Goal: Information Seeking & Learning: Learn about a topic

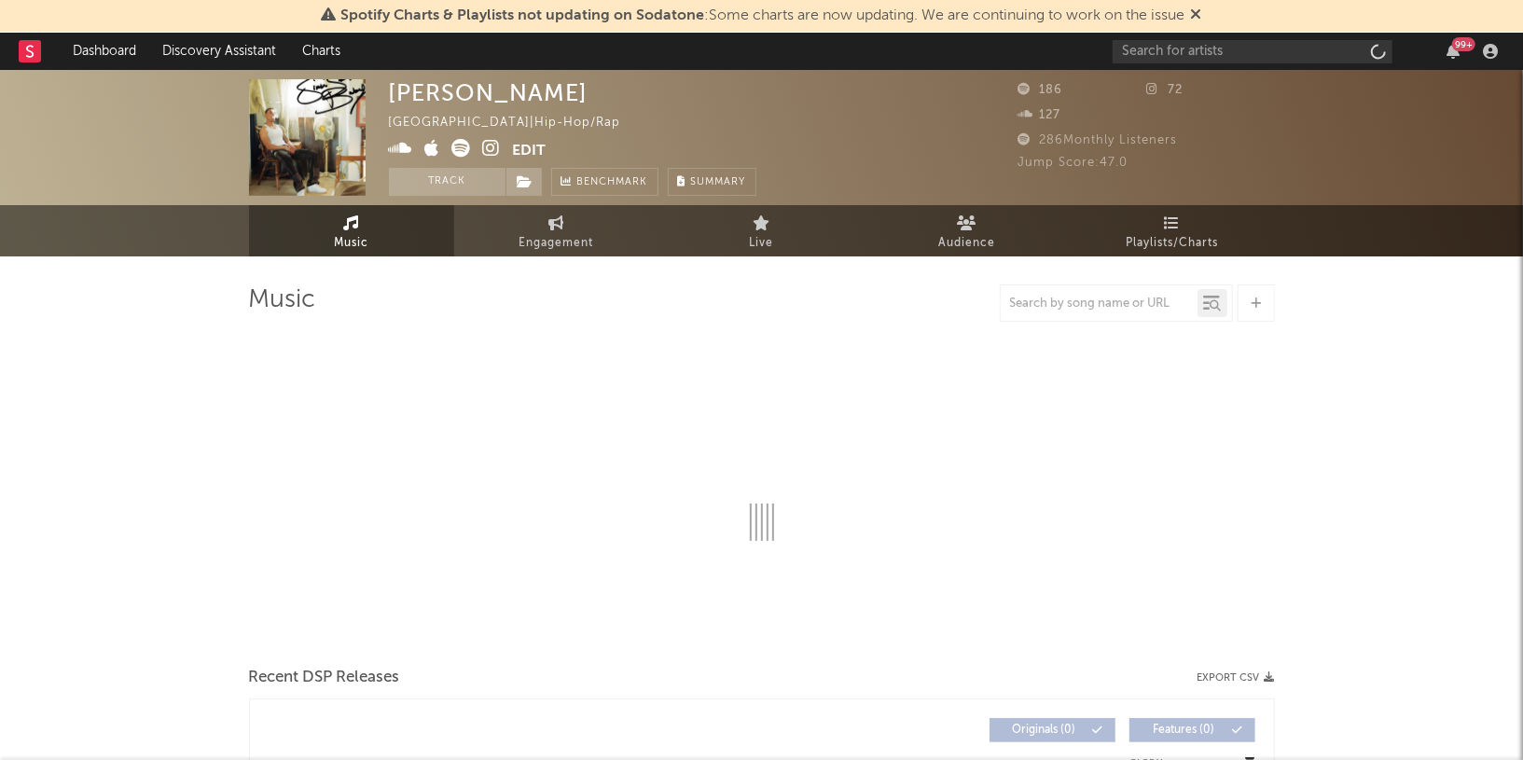
select select "6m"
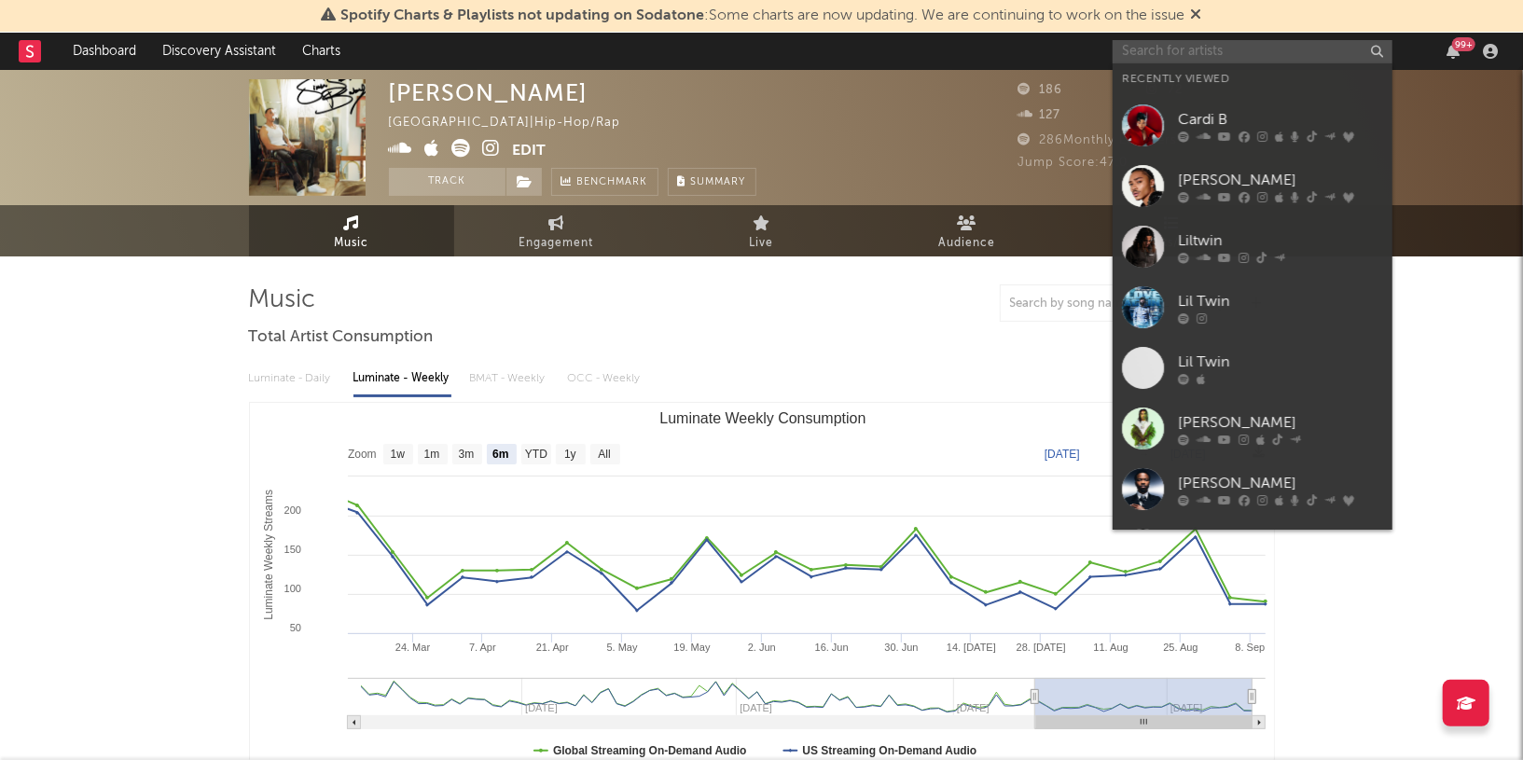
click at [1239, 46] on input "text" at bounding box center [1253, 51] width 280 height 23
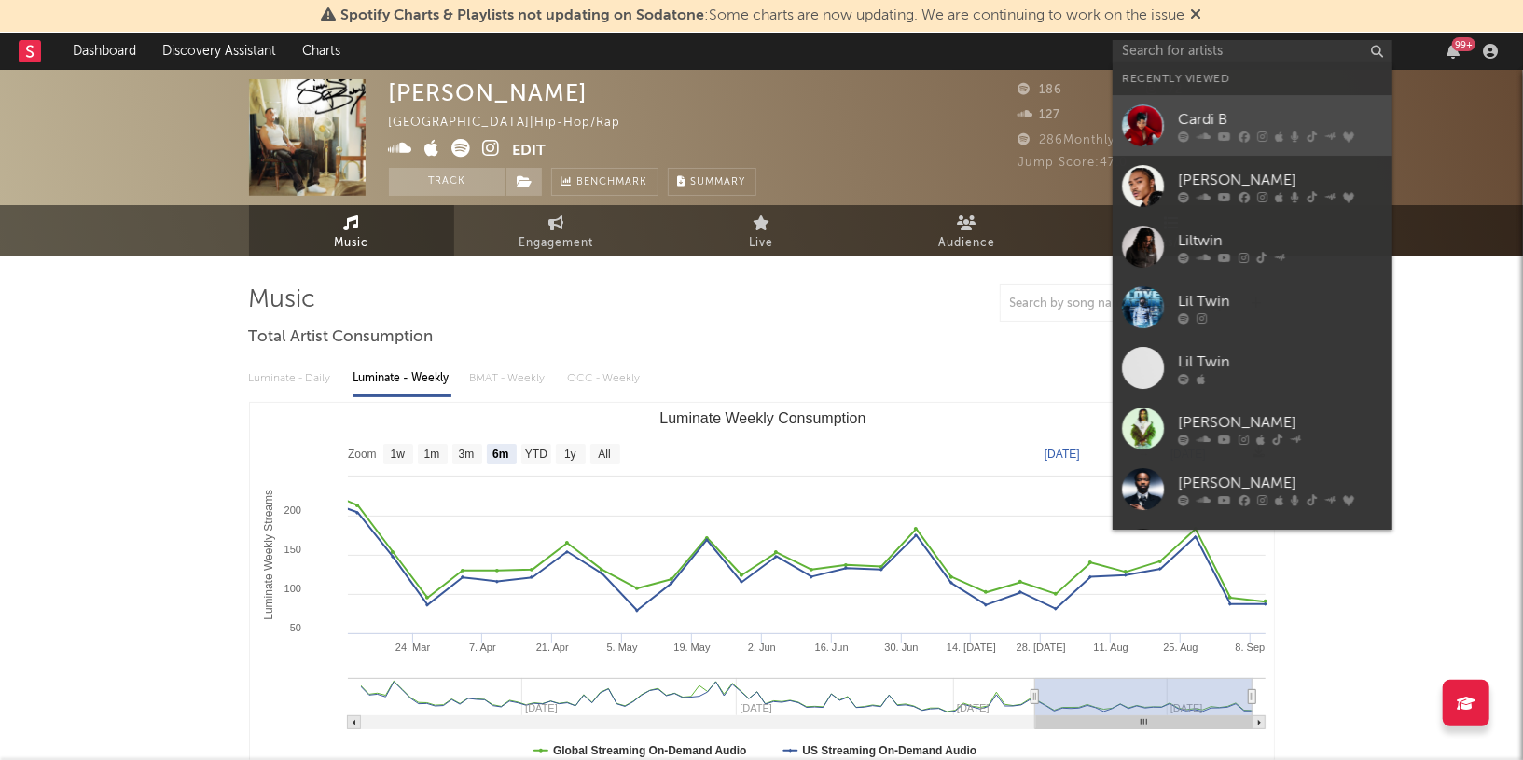
click at [1214, 125] on div "Cardi B" at bounding box center [1280, 120] width 205 height 22
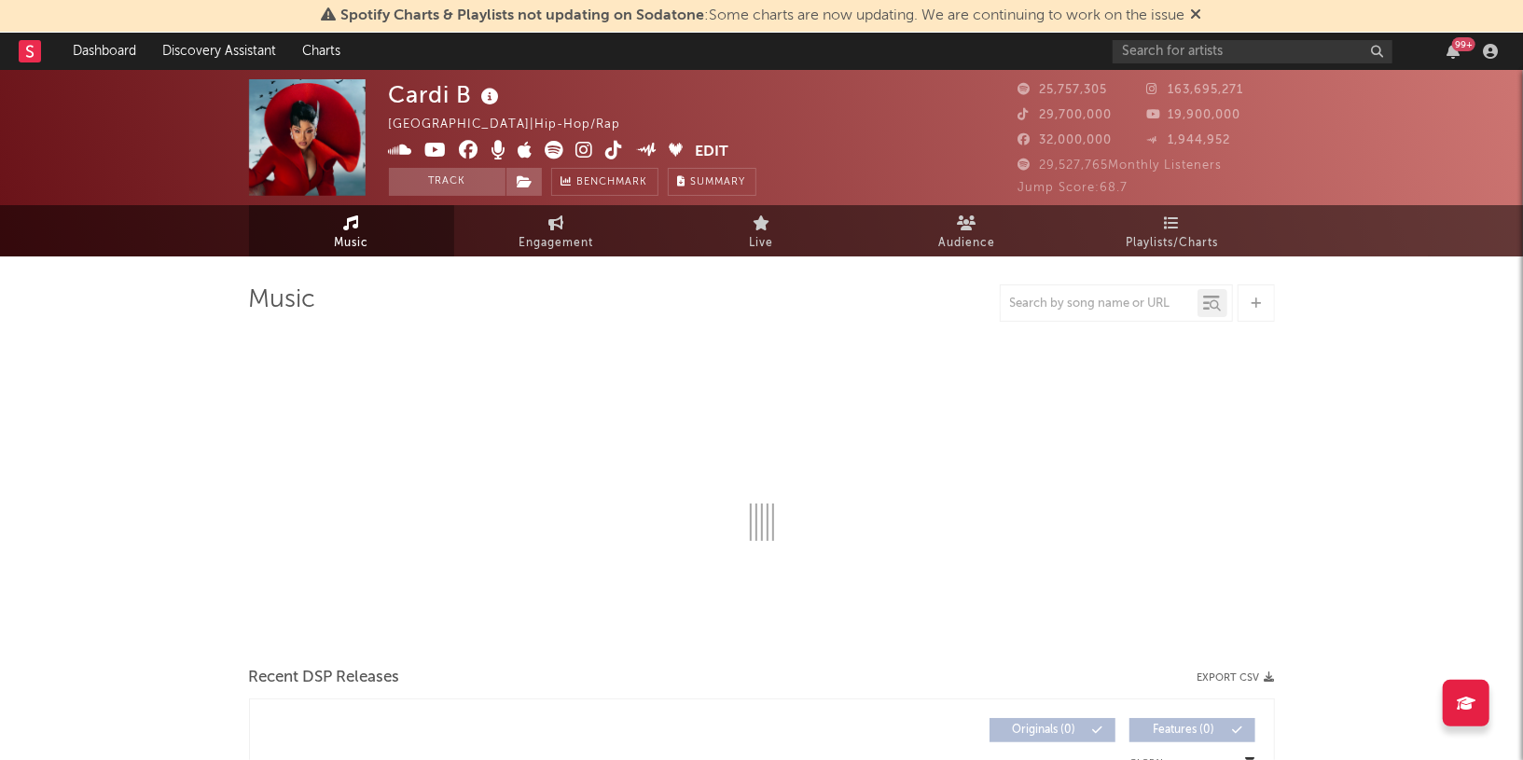
select select "6m"
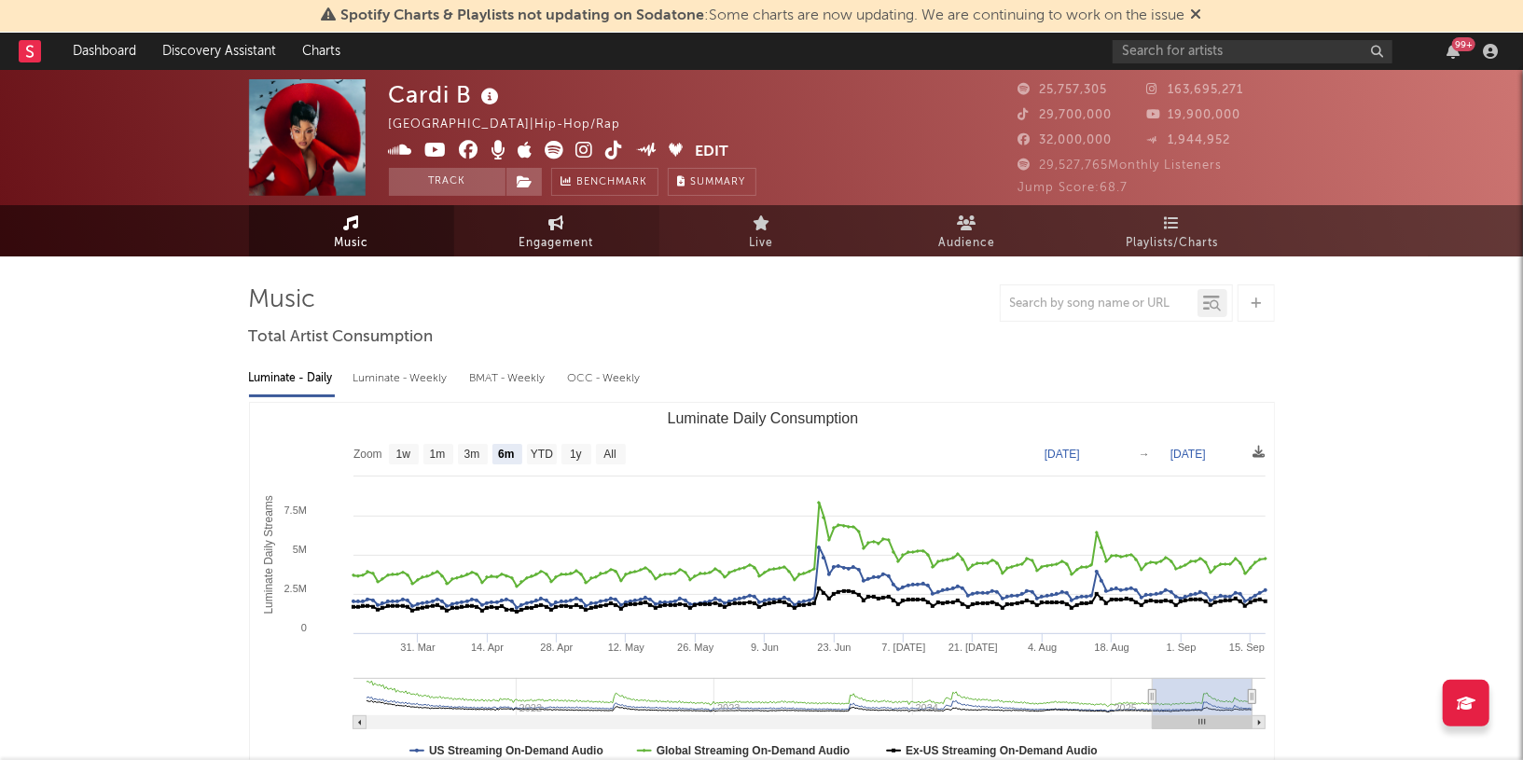
click at [552, 230] on link "Engagement" at bounding box center [556, 230] width 205 height 51
select select "1w"
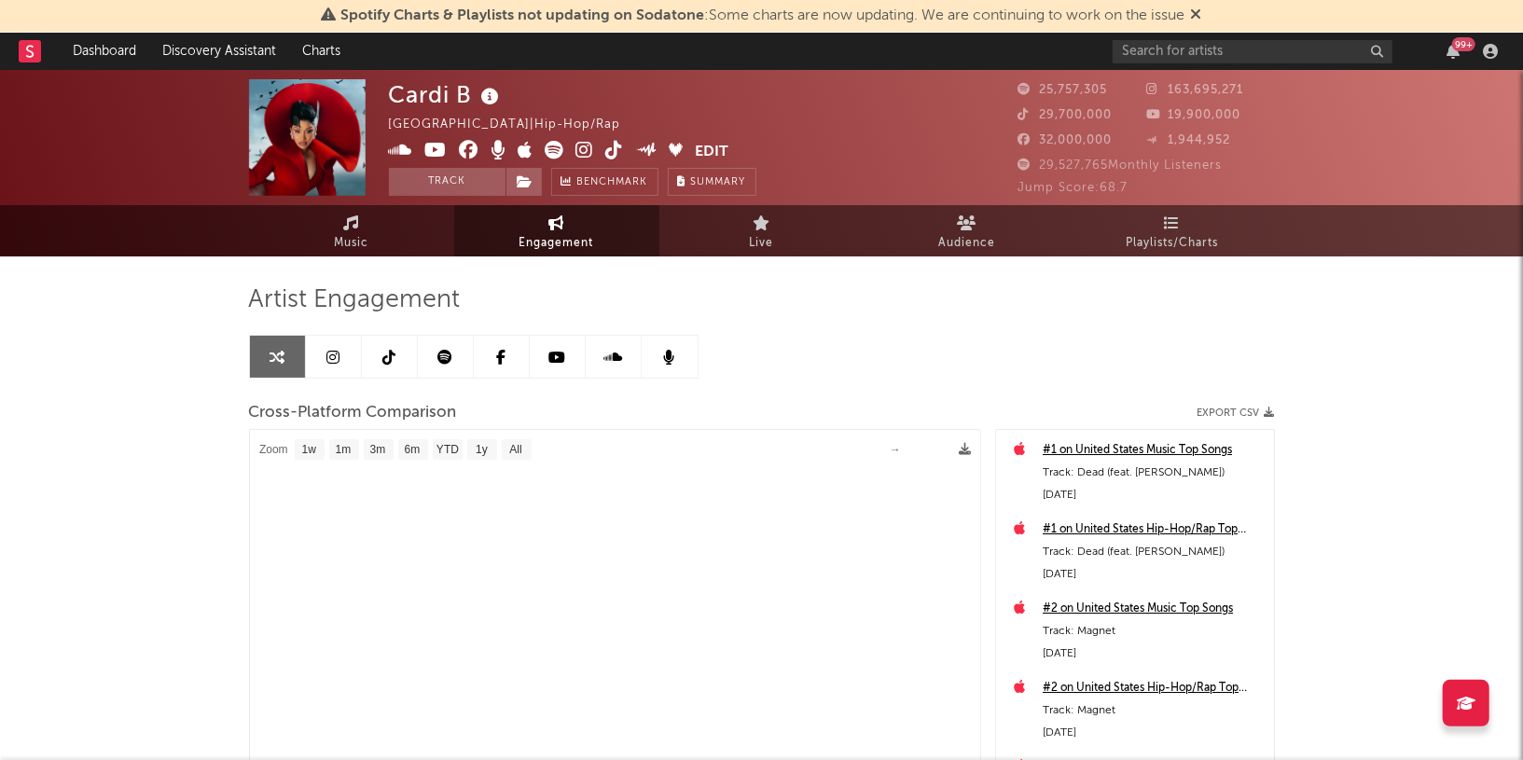
select select "1m"
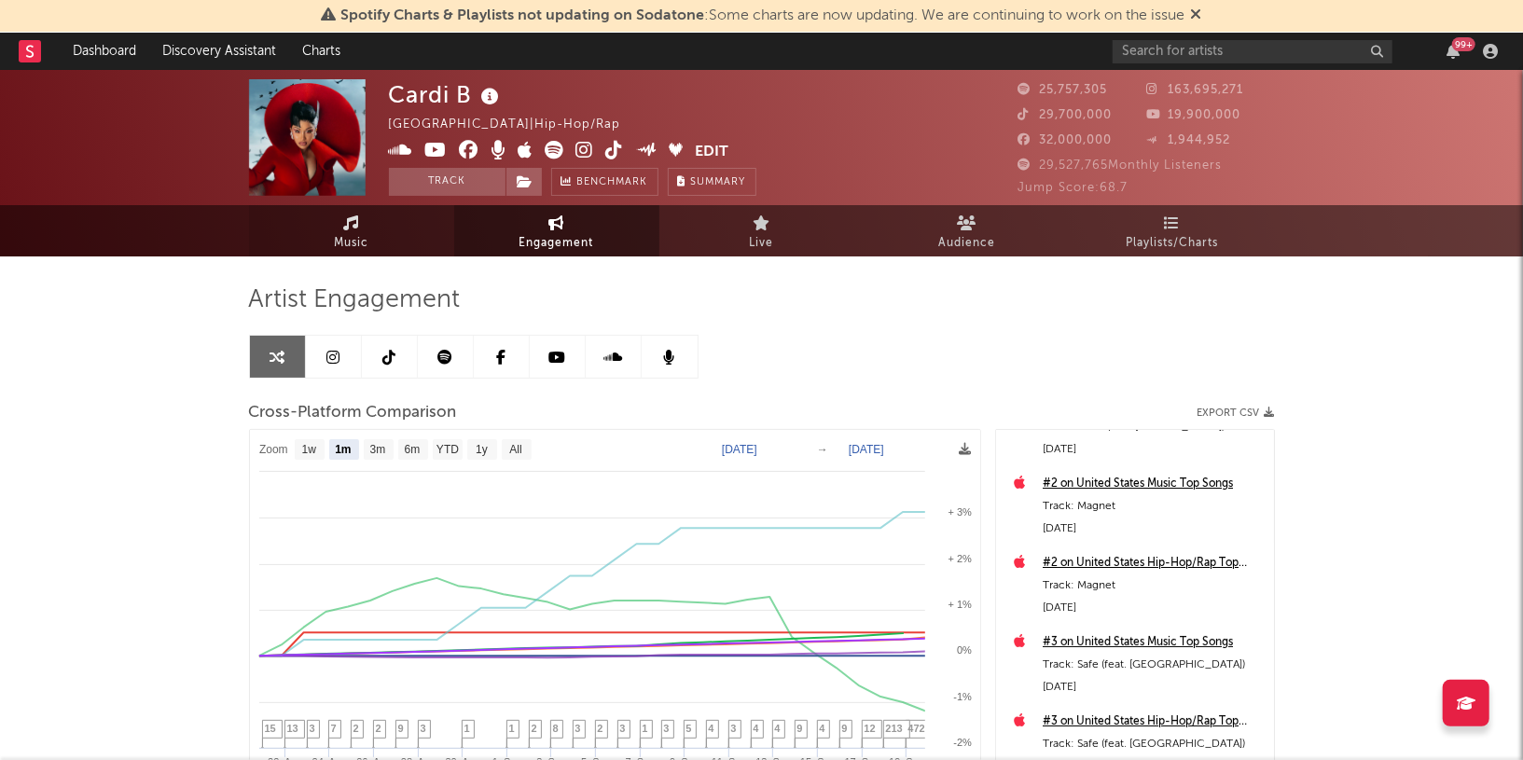
click at [375, 237] on link "Music" at bounding box center [351, 230] width 205 height 51
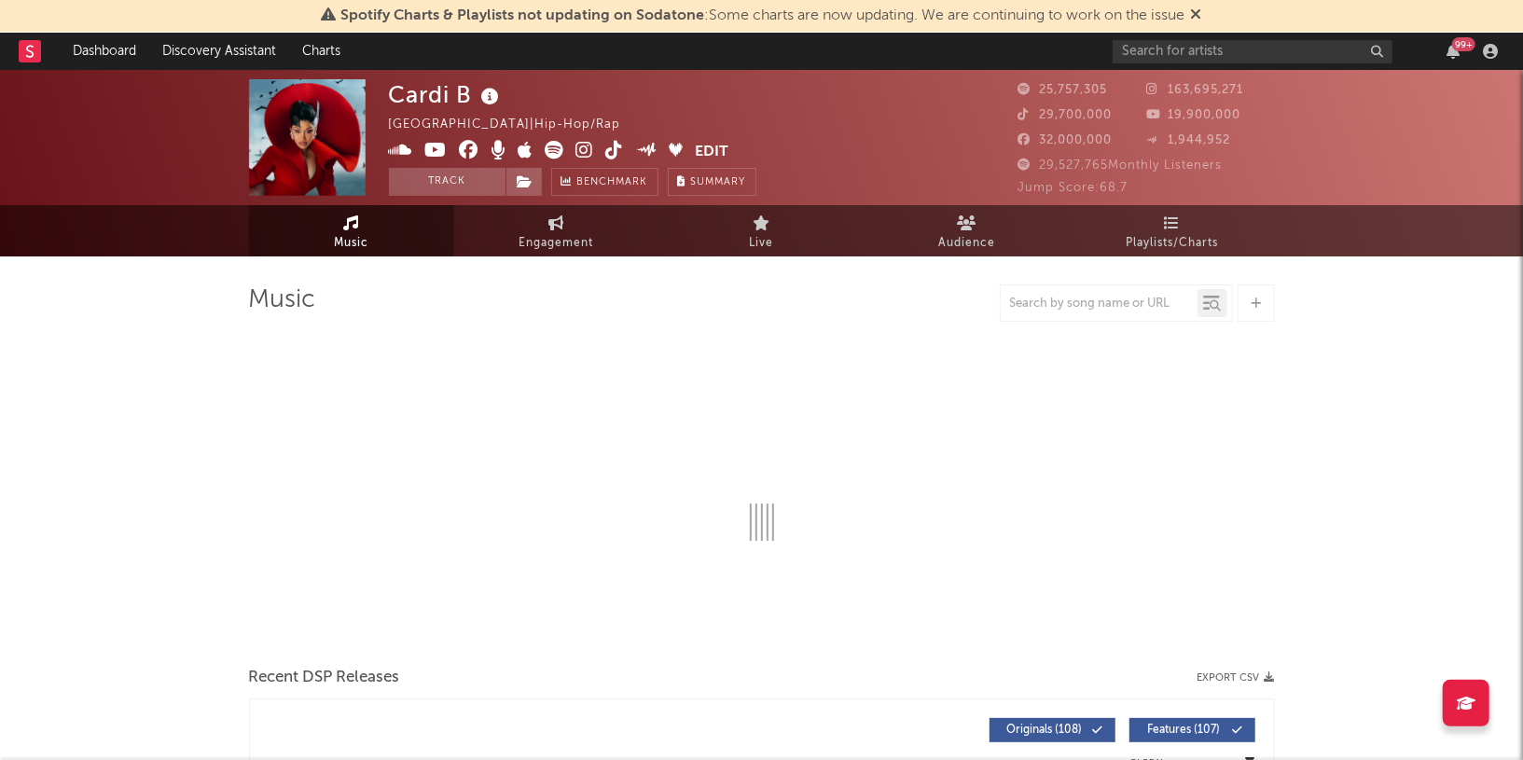
select select "6m"
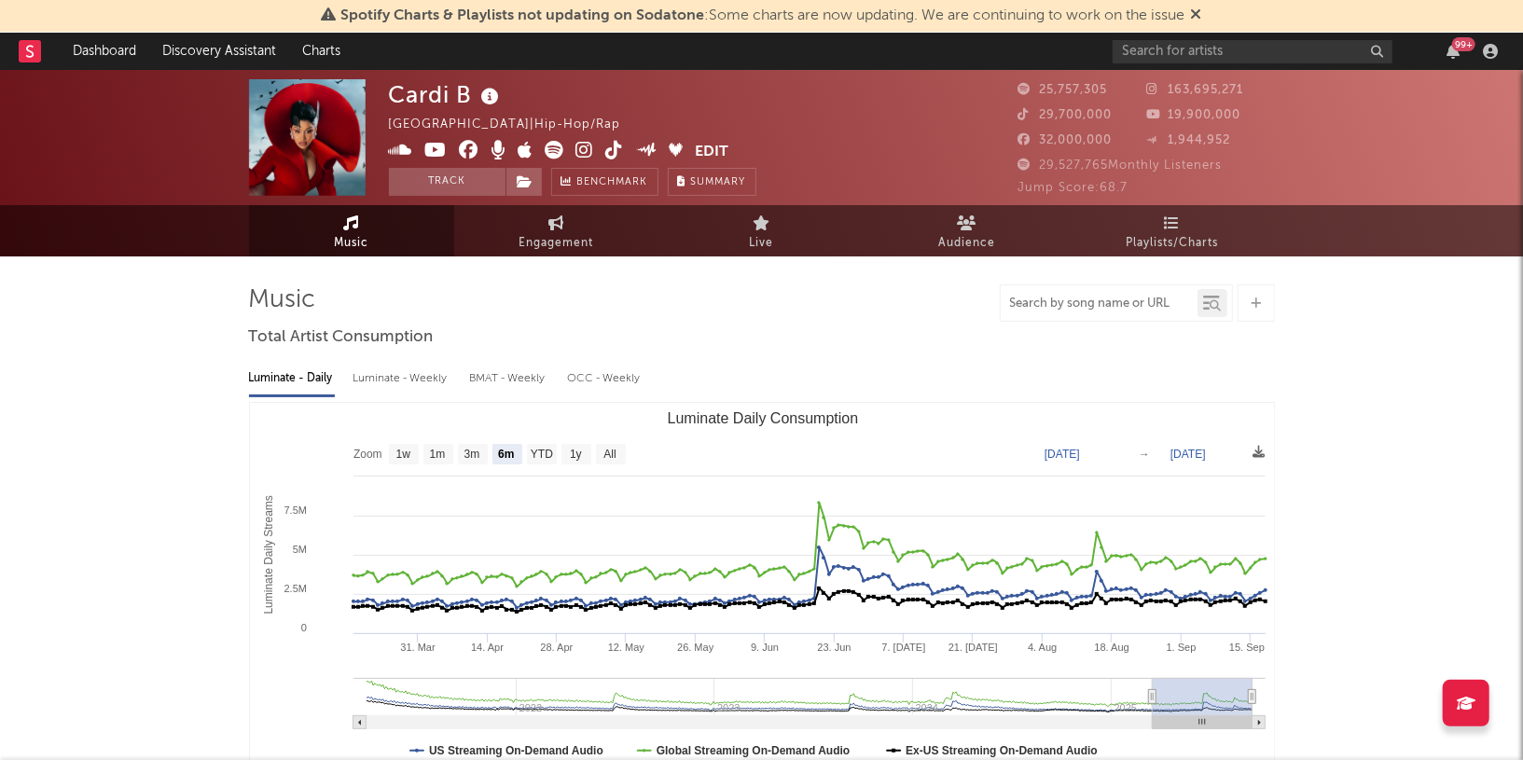
click at [1068, 307] on input "text" at bounding box center [1099, 304] width 197 height 15
type input "safe"
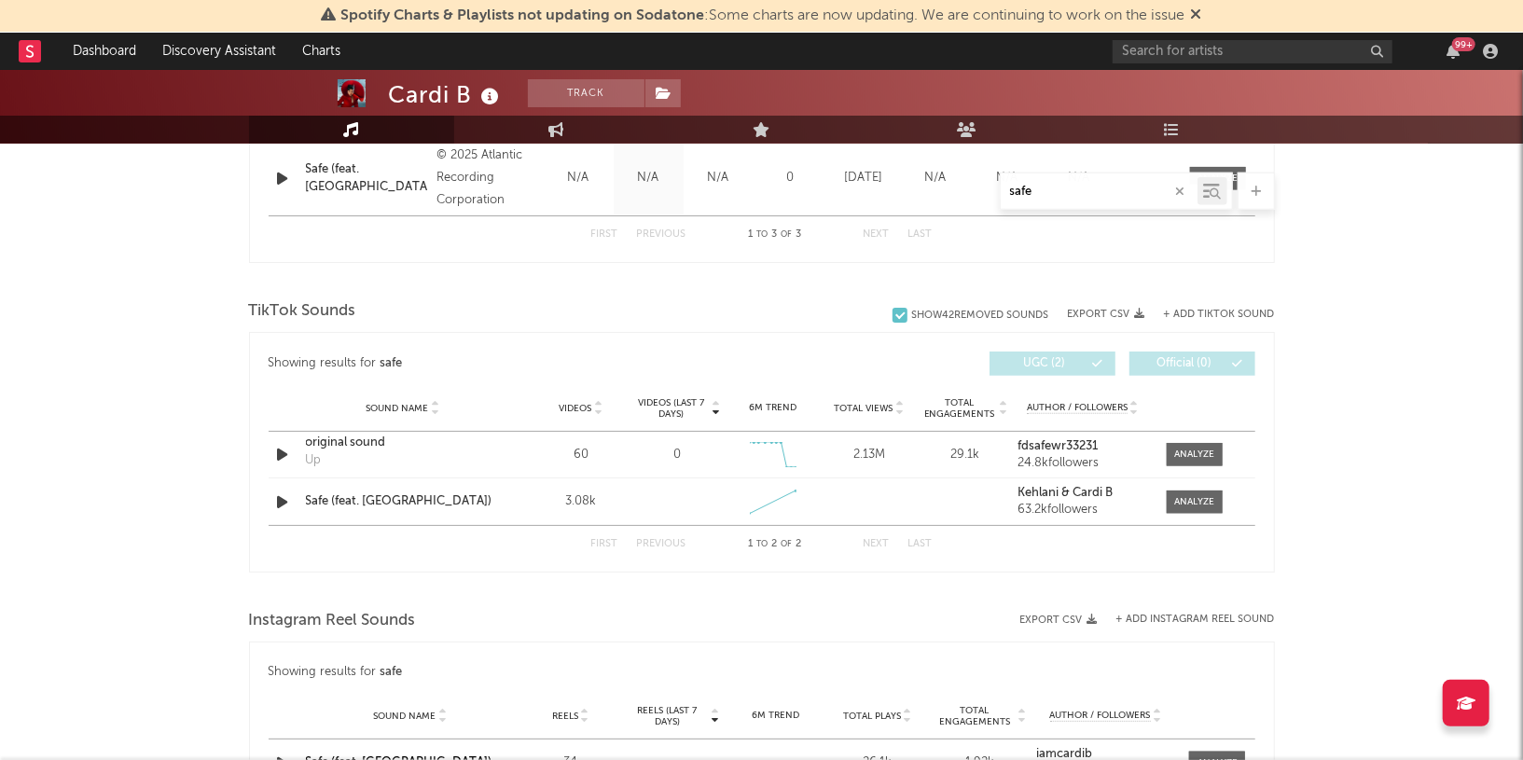
scroll to position [989, 0]
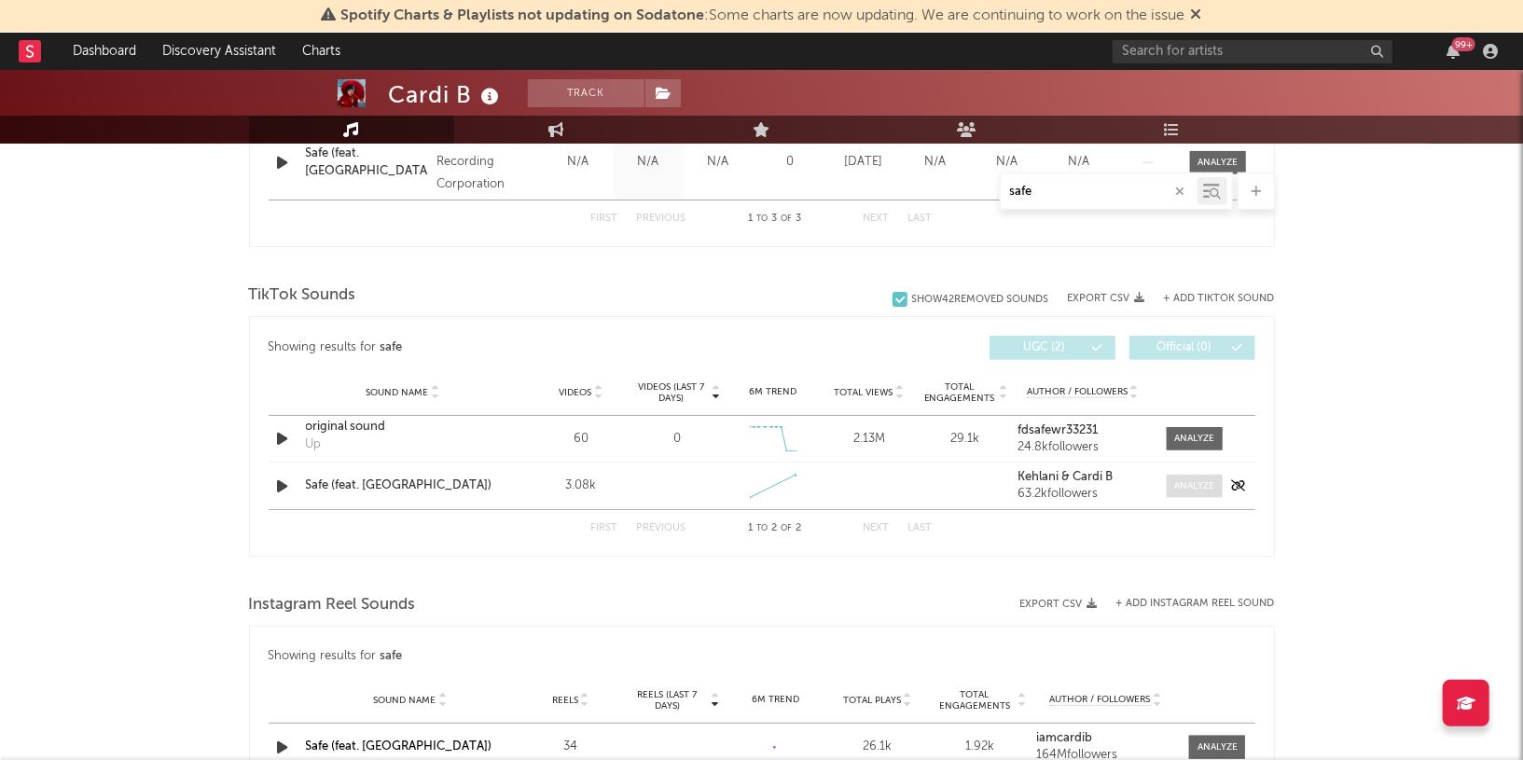
click at [1193, 486] on div at bounding box center [1195, 487] width 40 height 14
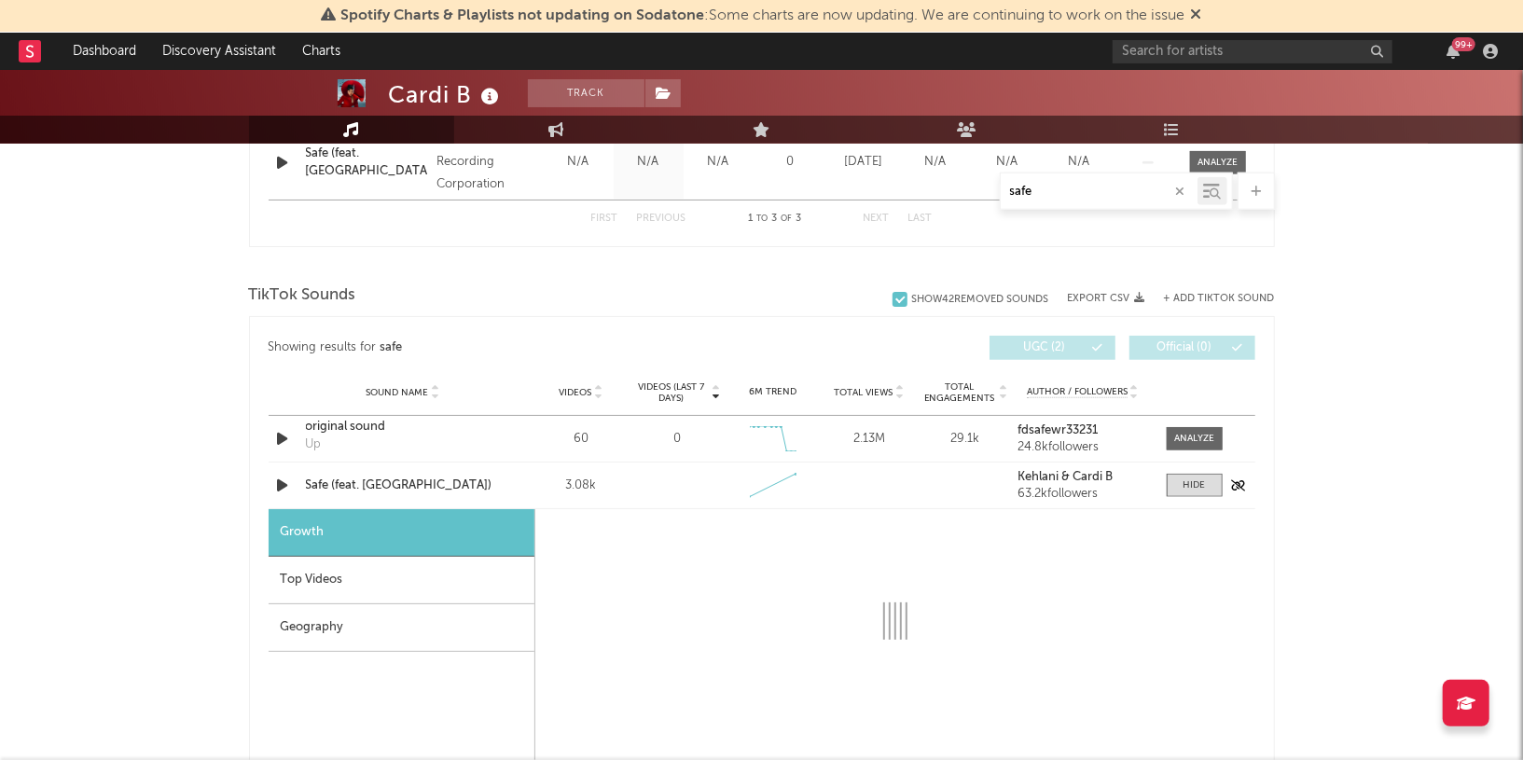
select select "1w"
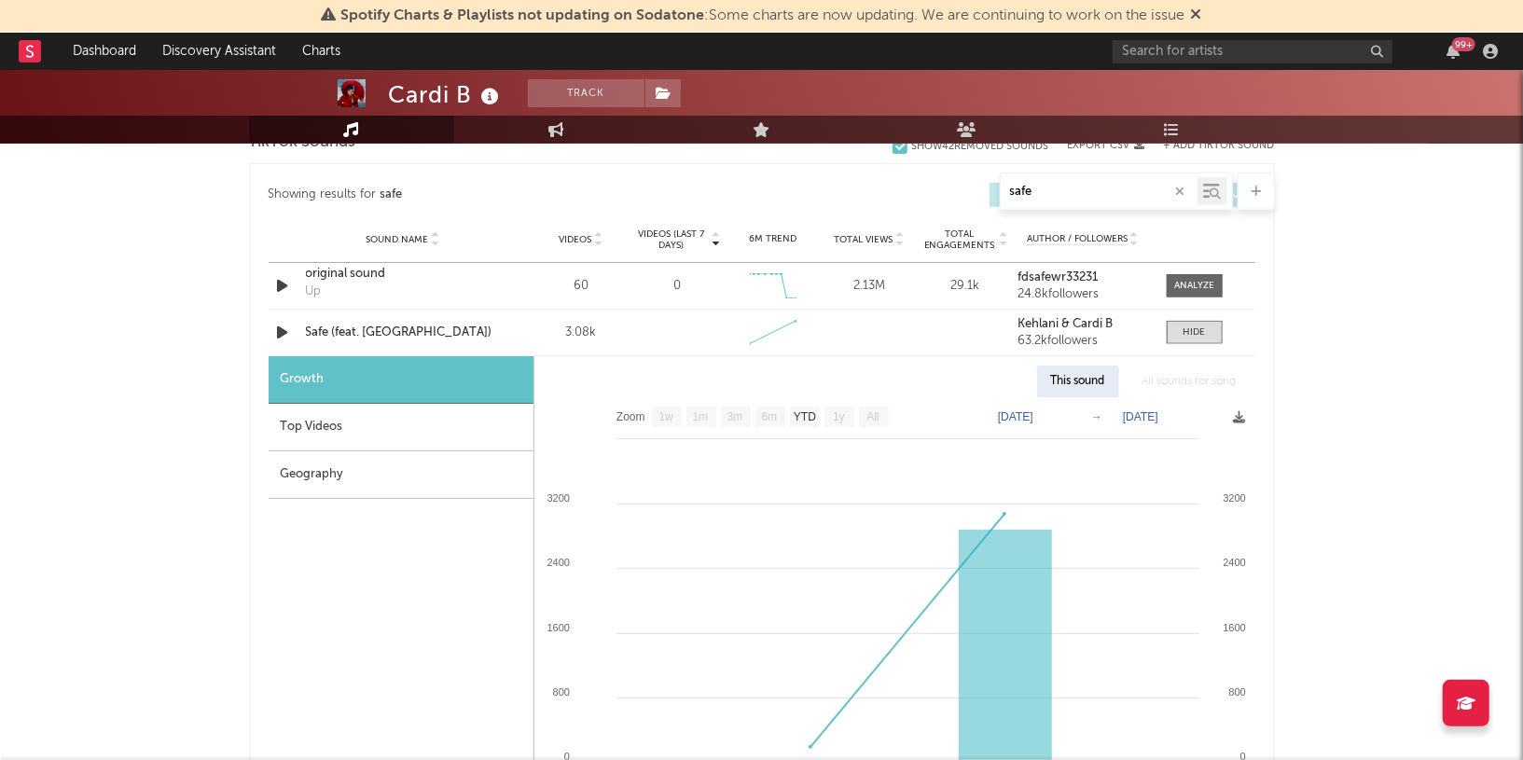
scroll to position [1146, 0]
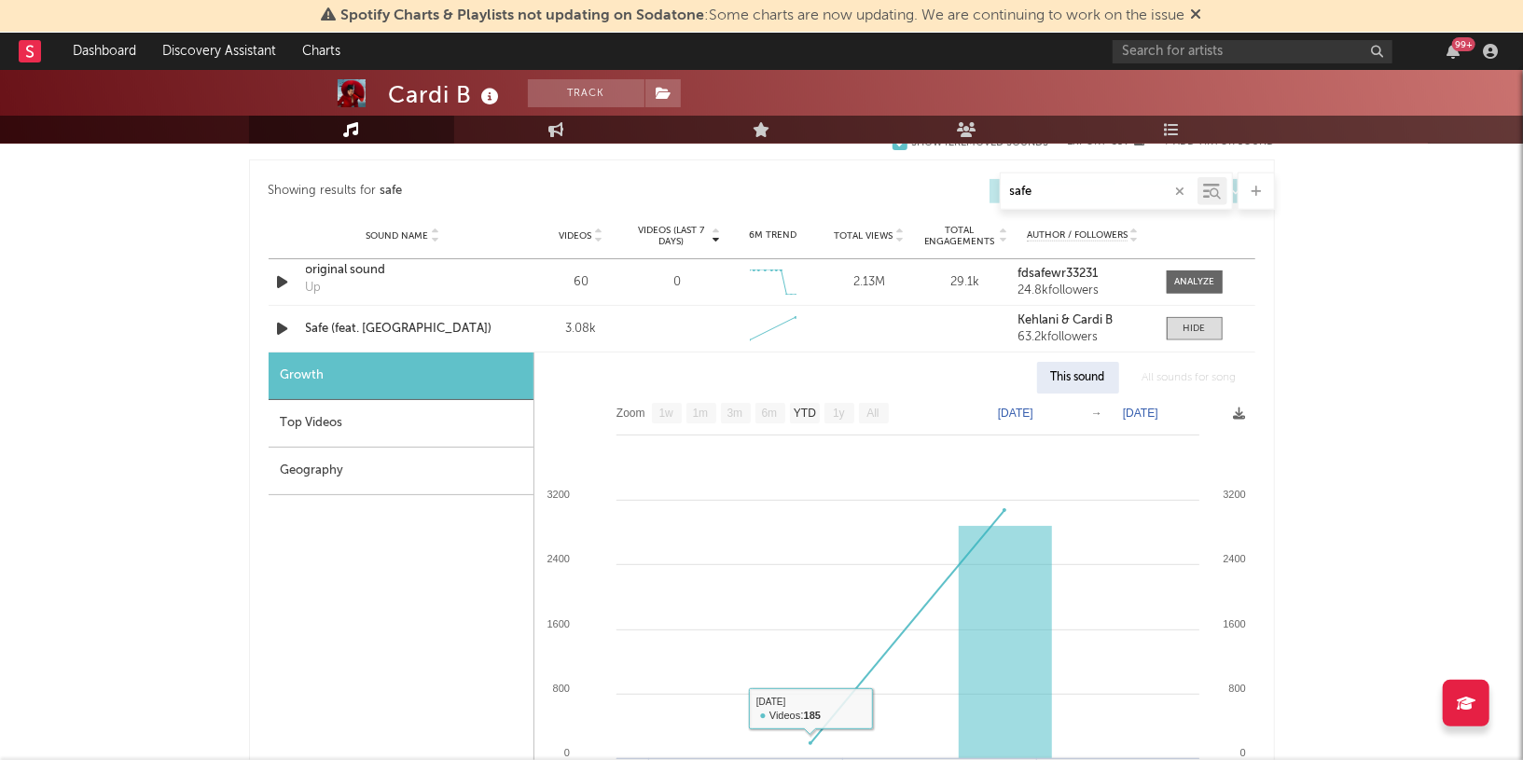
click at [309, 415] on div "Top Videos" at bounding box center [401, 424] width 265 height 48
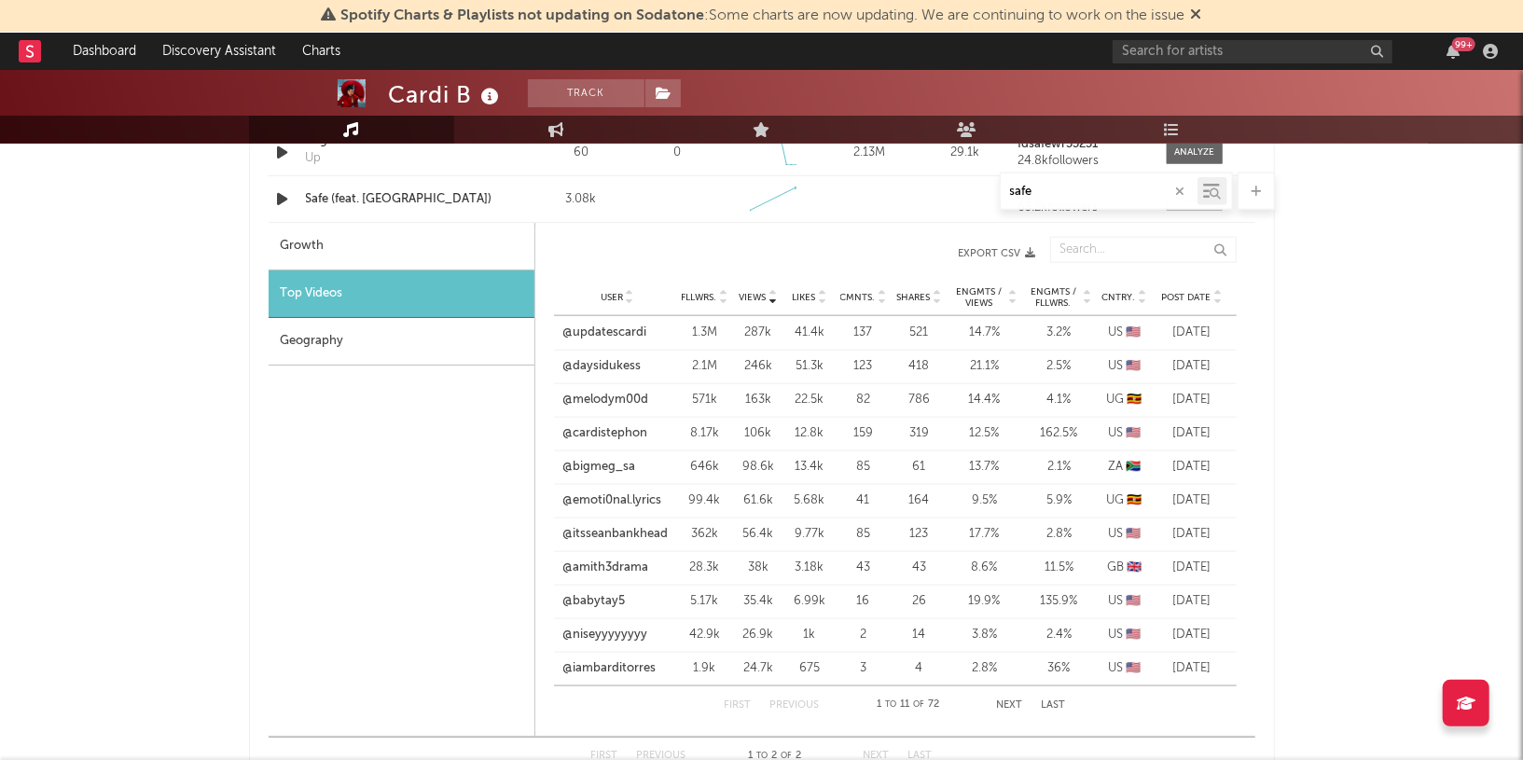
scroll to position [1278, 0]
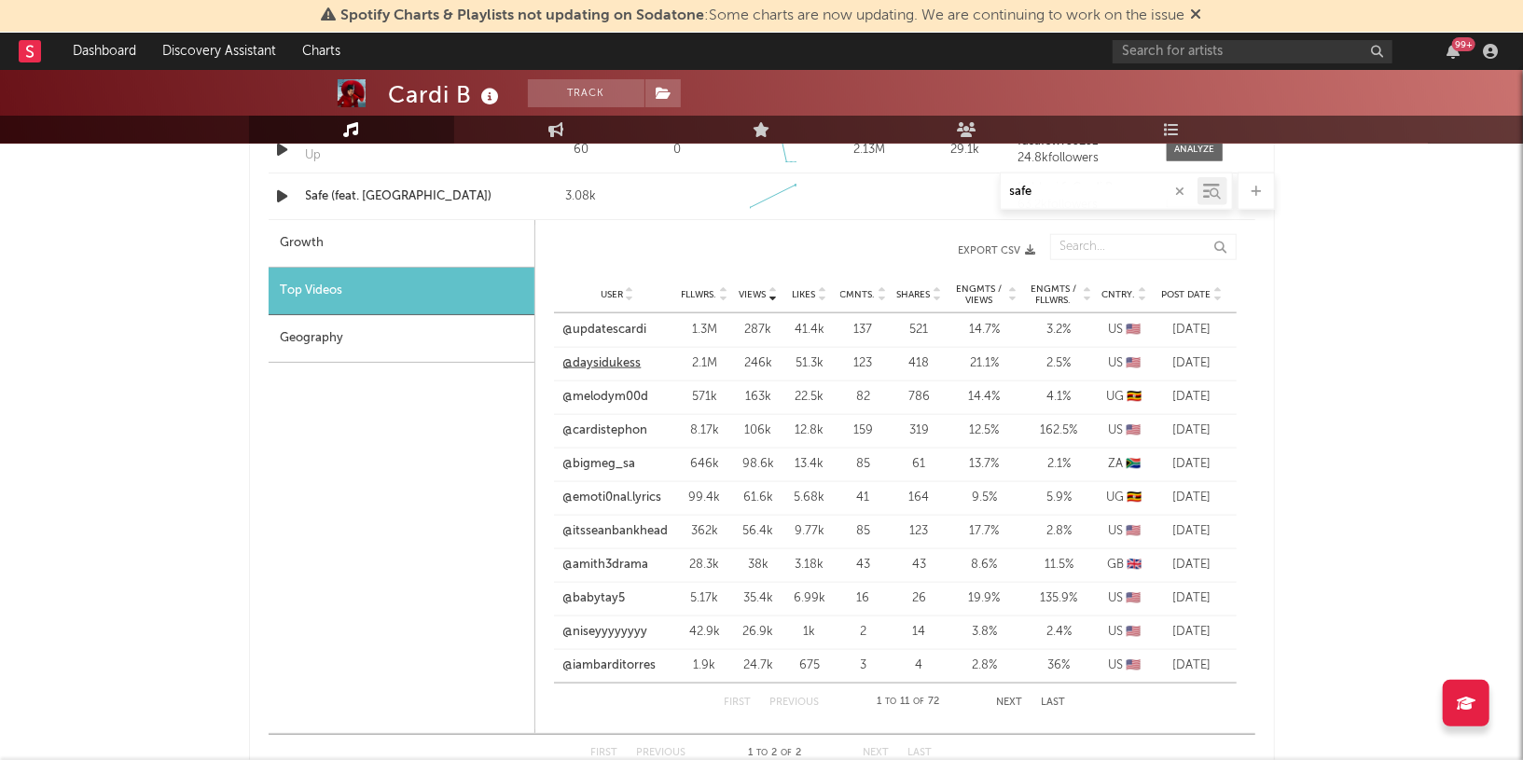
click at [623, 360] on link "@daysidukess" at bounding box center [602, 364] width 78 height 19
click at [600, 391] on link "@melodym00d" at bounding box center [606, 397] width 86 height 19
click at [623, 561] on link "@amith3drama" at bounding box center [606, 565] width 86 height 19
click at [604, 633] on link "@niseyyyyyyyy" at bounding box center [605, 632] width 85 height 19
click at [598, 531] on link "@itsseanbankhead" at bounding box center [615, 531] width 105 height 19
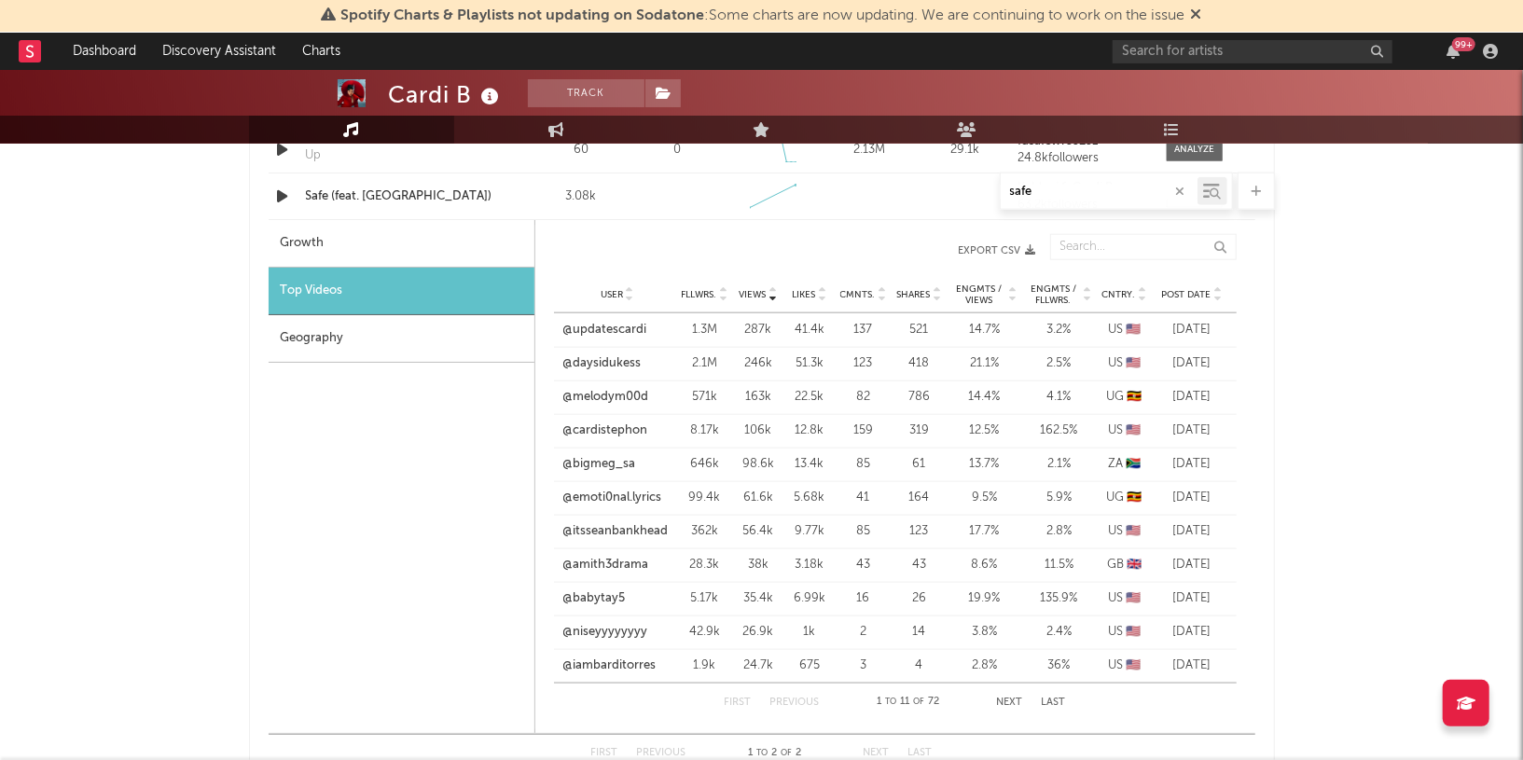
click at [1199, 292] on span "Post Date" at bounding box center [1186, 294] width 49 height 11
click at [620, 327] on link "@hotclipenergy" at bounding box center [607, 330] width 89 height 19
click at [629, 365] on link "@iamfiresnippet" at bounding box center [608, 364] width 90 height 19
click at [625, 402] on link "@officialcnova" at bounding box center [603, 397] width 81 height 19
click at [606, 452] on div "User @[DOMAIN_NAME] Fllwrs. 6.42k Views 1.41k Likes 84 Cmnts. 0 Shares 1 Engmts…" at bounding box center [895, 465] width 683 height 34
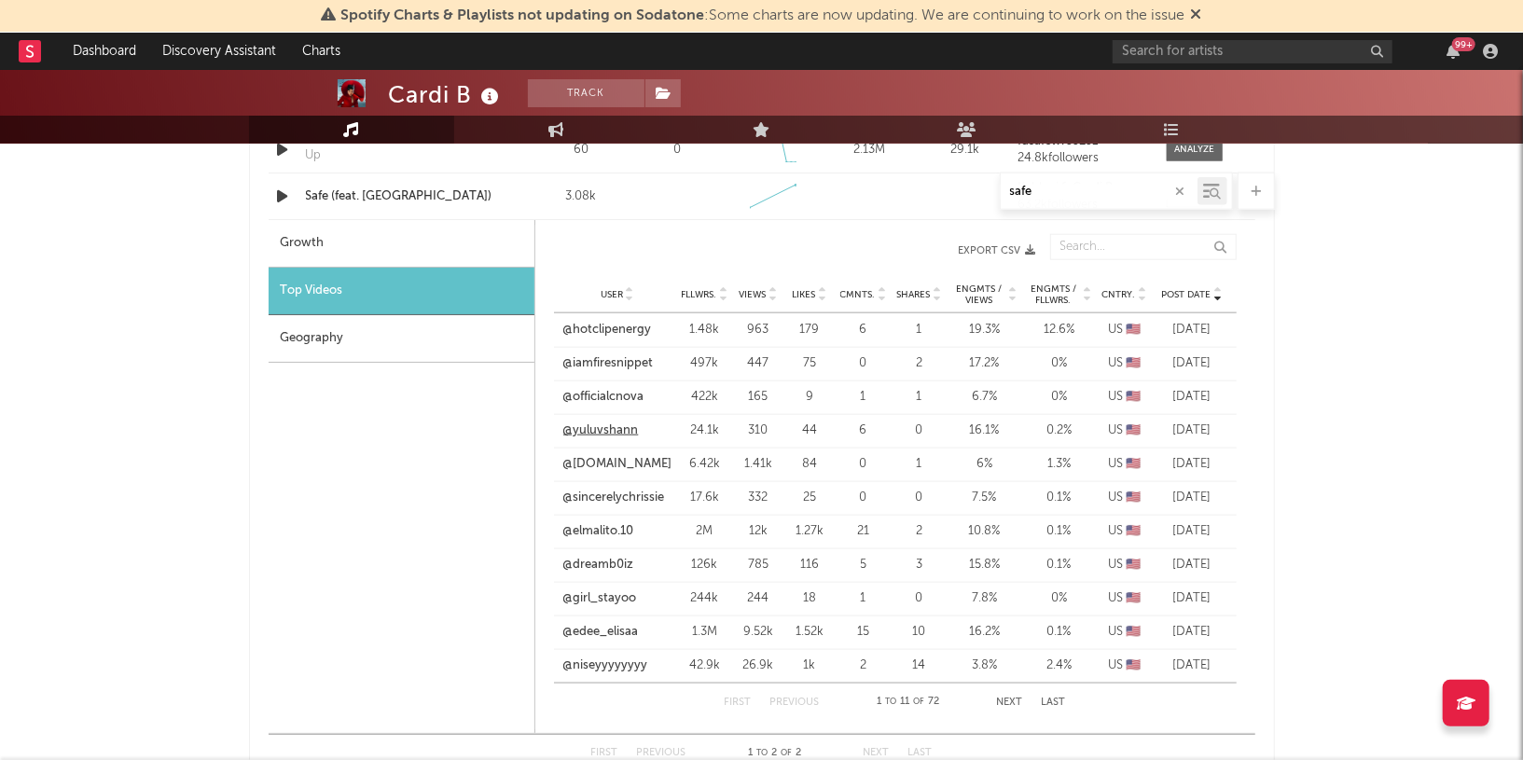
click at [604, 430] on link "@yuluvshann" at bounding box center [601, 431] width 76 height 19
click at [599, 467] on link "@[DOMAIN_NAME]" at bounding box center [617, 464] width 109 height 19
click at [645, 491] on link "@sincerelychrissie" at bounding box center [614, 498] width 102 height 19
click at [592, 533] on link "@elmalito.10" at bounding box center [598, 531] width 71 height 19
click at [614, 566] on link "@dreamb0iz" at bounding box center [598, 565] width 71 height 19
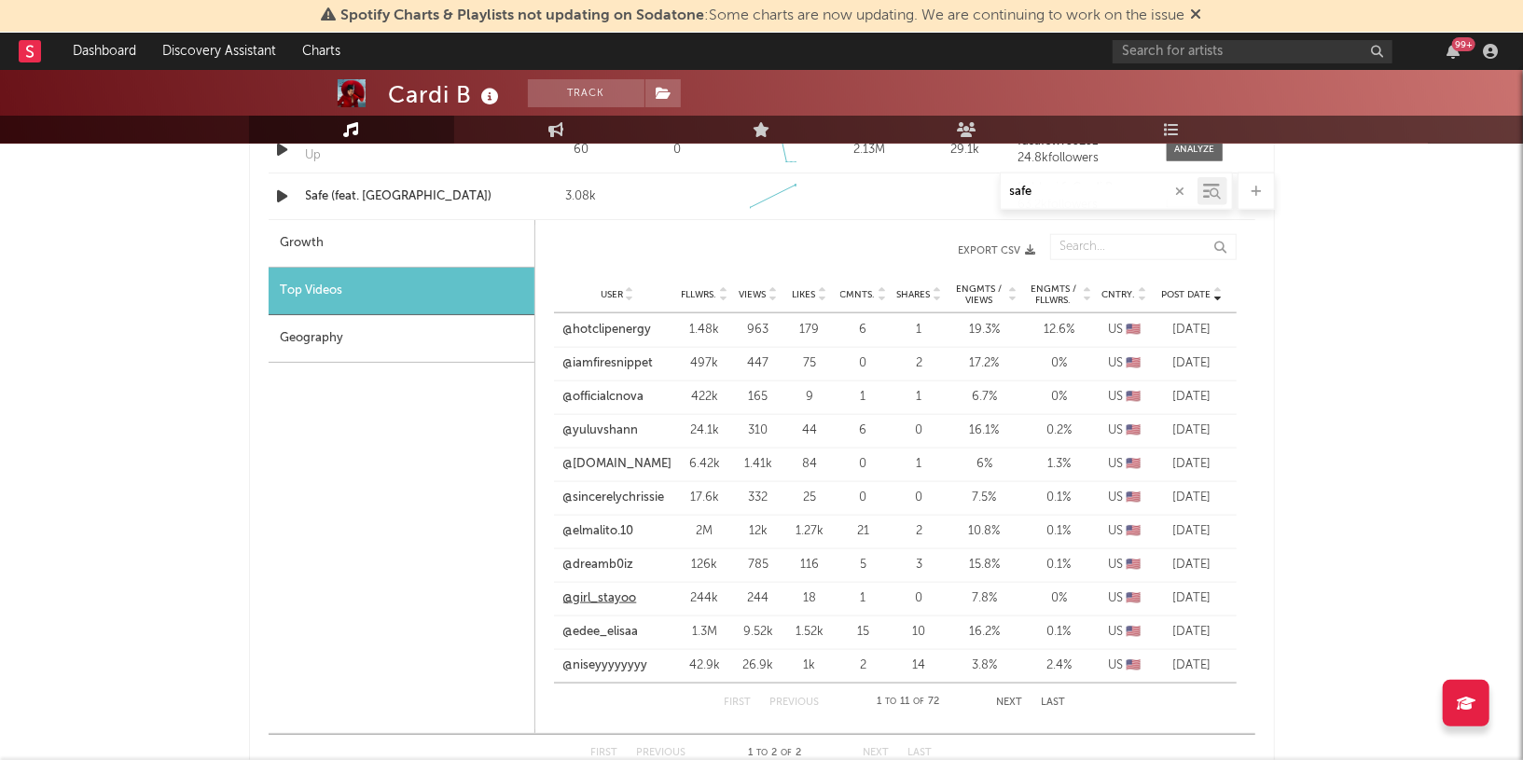
click at [605, 590] on link "@girl_stayoo" at bounding box center [600, 599] width 74 height 19
click at [625, 628] on link "@edee_elisaa" at bounding box center [601, 632] width 76 height 19
click at [620, 664] on link "@niseyyyyyyyy" at bounding box center [605, 666] width 85 height 19
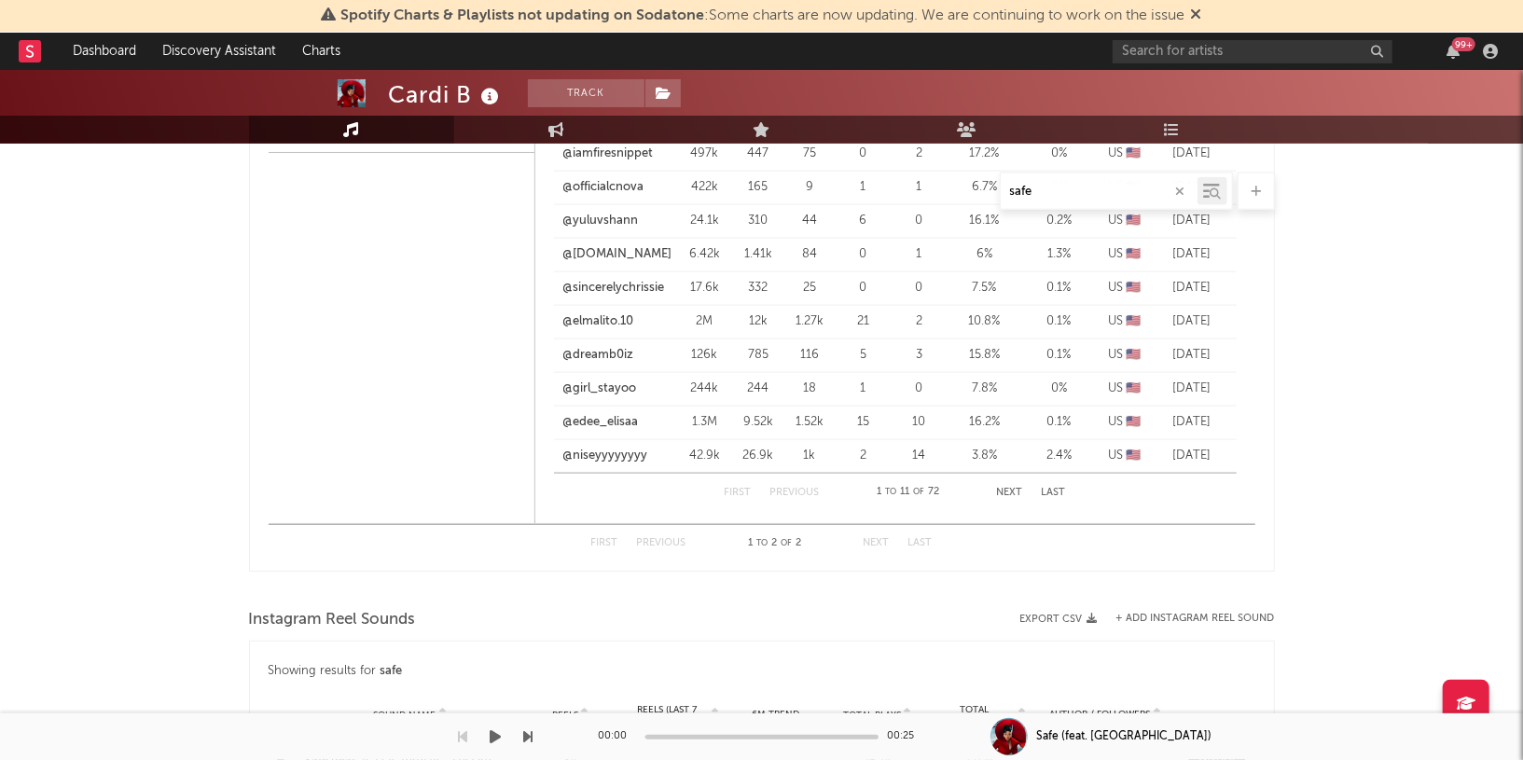
scroll to position [1494, 0]
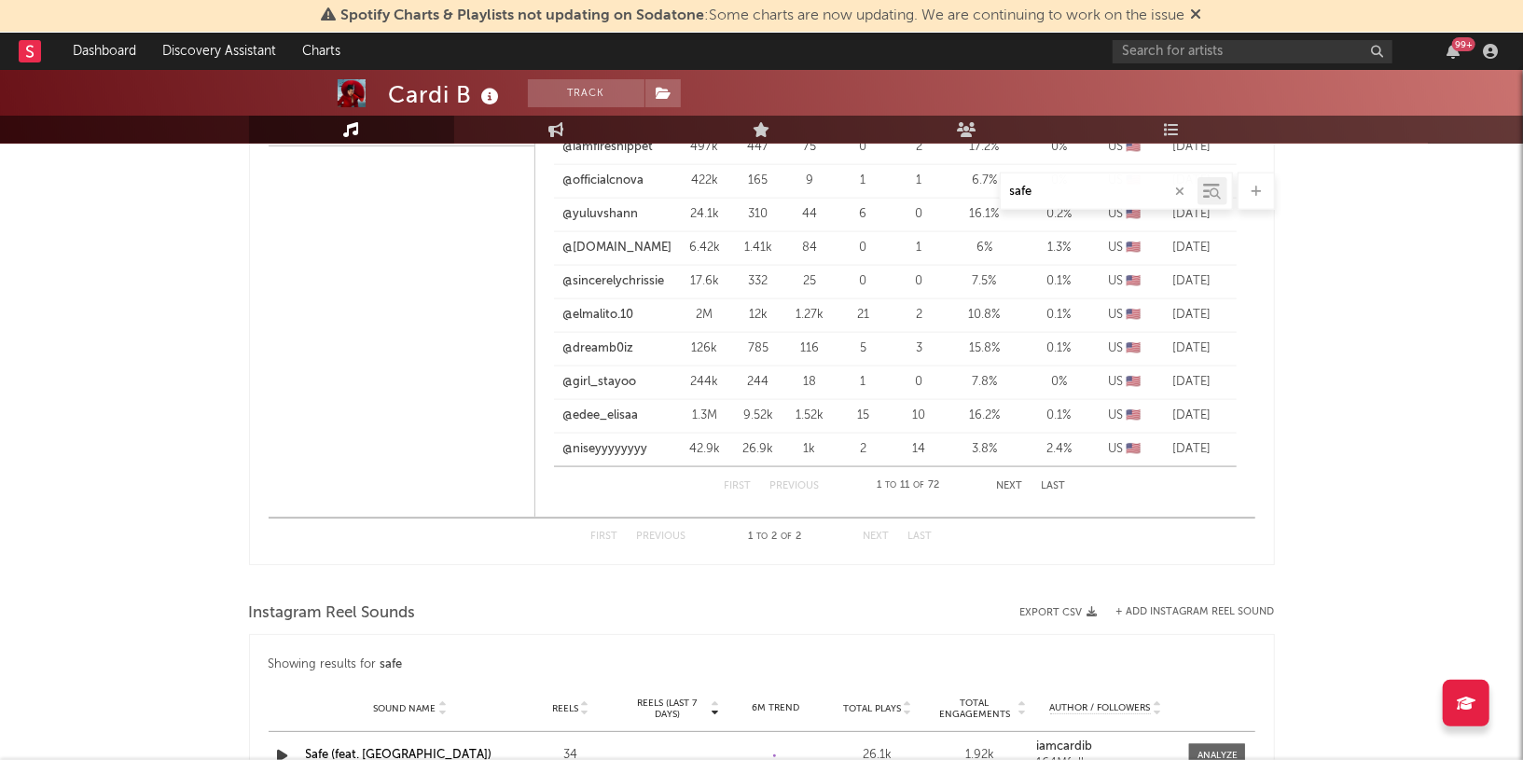
click at [1019, 485] on button "Next" at bounding box center [1010, 486] width 26 height 10
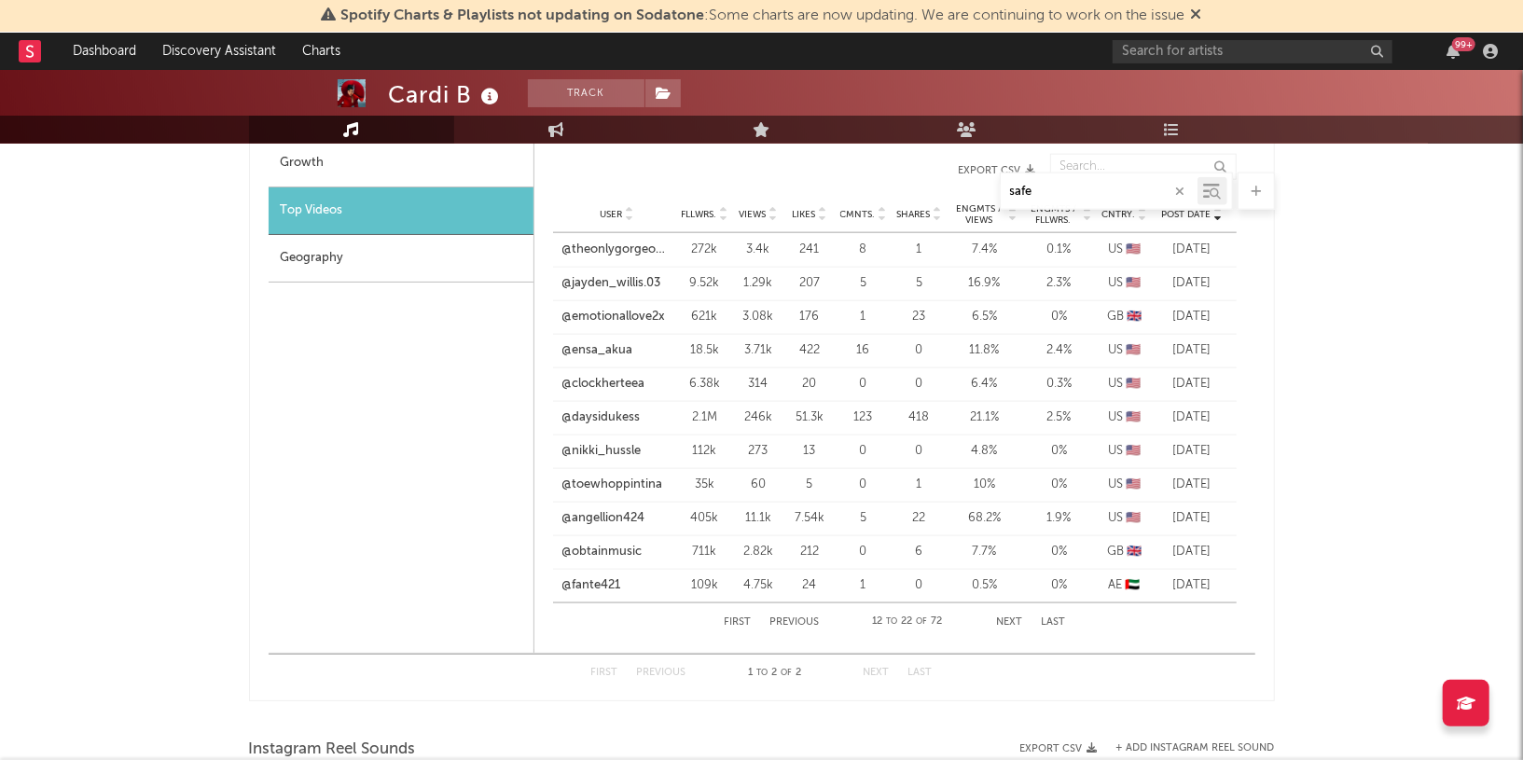
scroll to position [1350, 0]
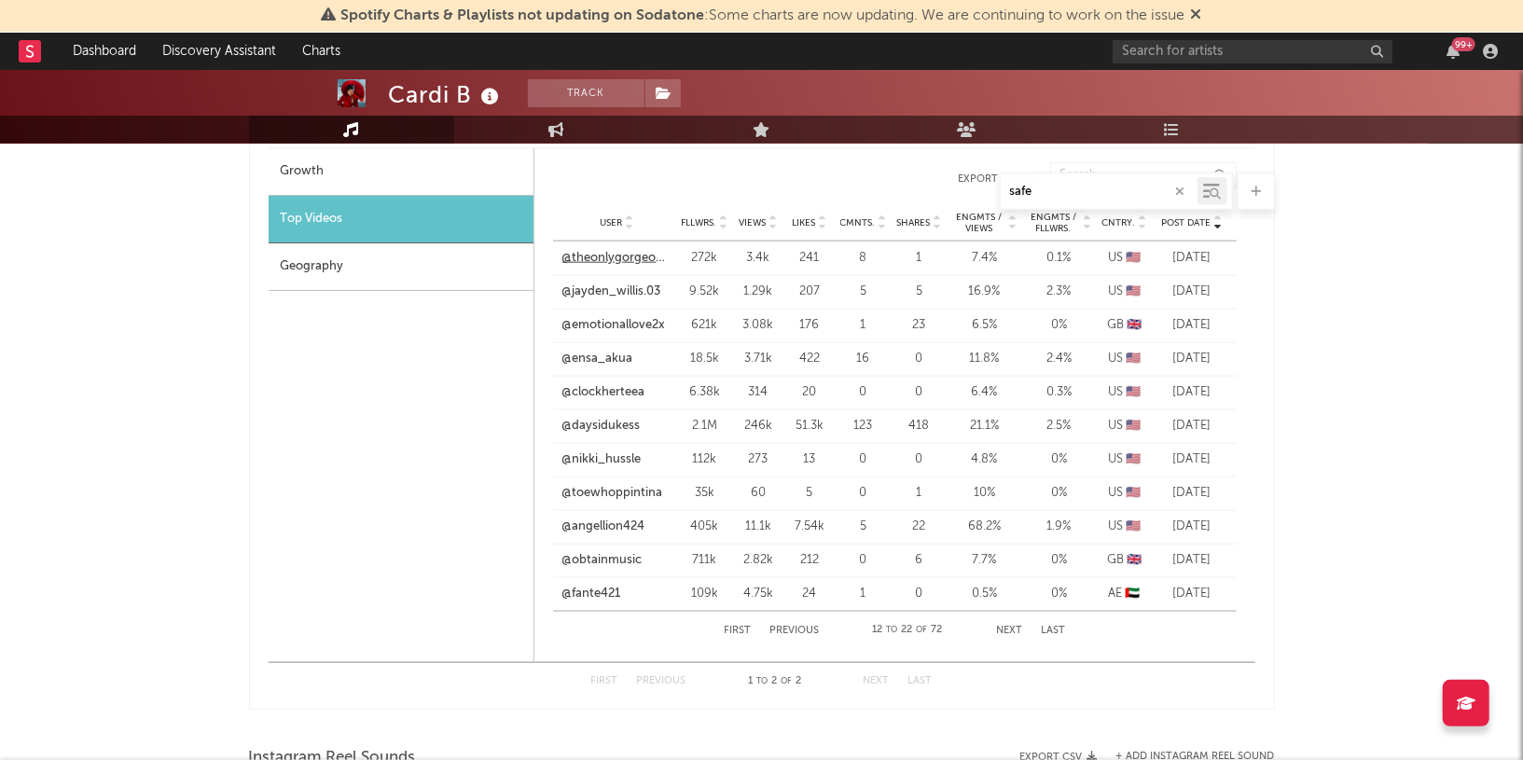
click at [608, 257] on link "@theonlygorgeousdoll" at bounding box center [618, 258] width 110 height 19
click at [629, 285] on link "@jayden_willis.03" at bounding box center [612, 292] width 99 height 19
click at [618, 327] on link "@emotionallove2x" at bounding box center [615, 325] width 104 height 19
click at [620, 393] on link "@clockherteea" at bounding box center [604, 392] width 83 height 19
click at [597, 422] on link "@daysidukess" at bounding box center [602, 426] width 78 height 19
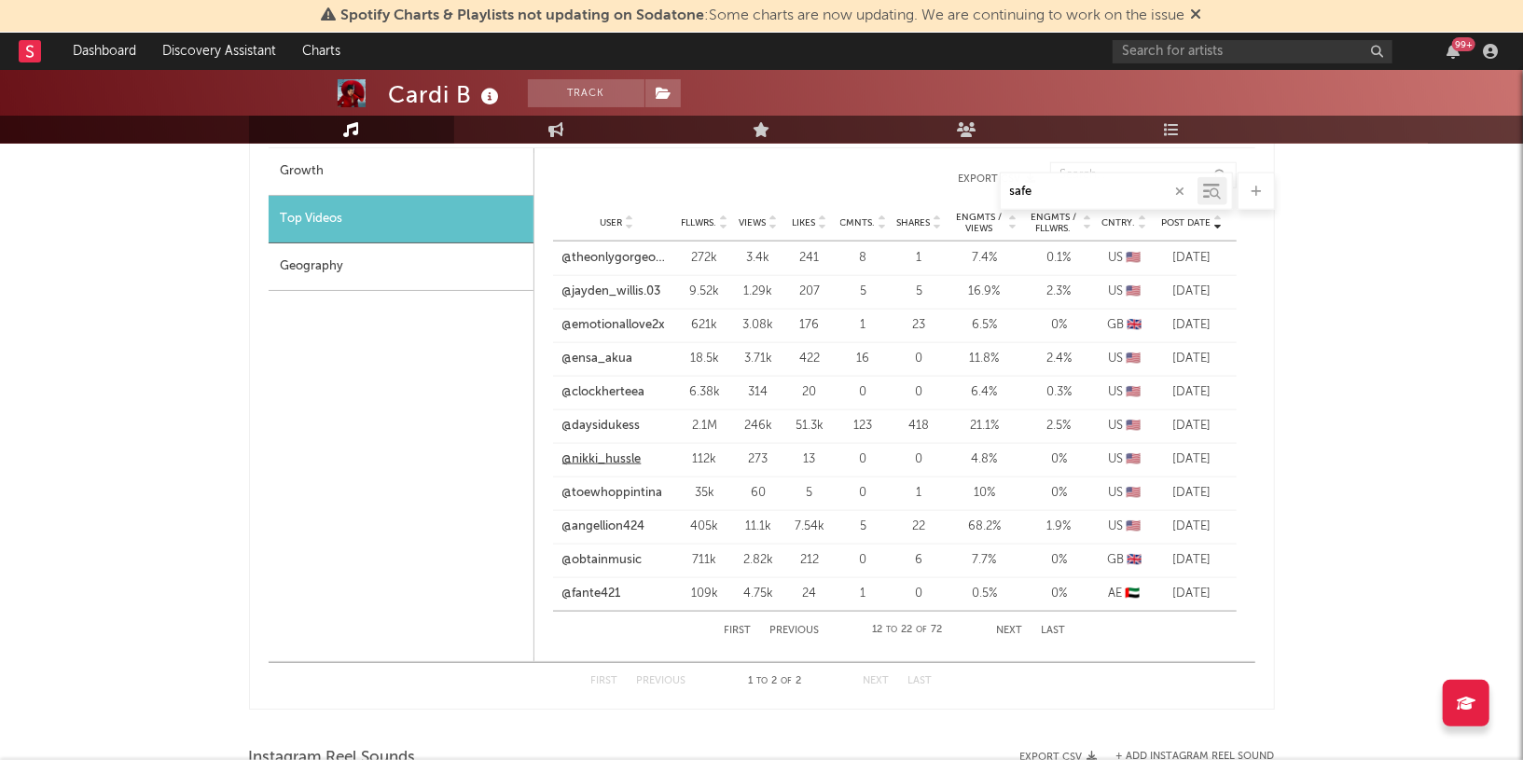
click at [630, 463] on link "@nikki_hussle" at bounding box center [602, 460] width 79 height 19
click at [613, 486] on link "@toewhoppintina" at bounding box center [613, 493] width 101 height 19
click at [631, 526] on link "@angellion424" at bounding box center [604, 527] width 83 height 19
click at [581, 556] on link "@obtainmusic" at bounding box center [603, 560] width 80 height 19
click at [601, 585] on link "@fante421" at bounding box center [592, 594] width 59 height 19
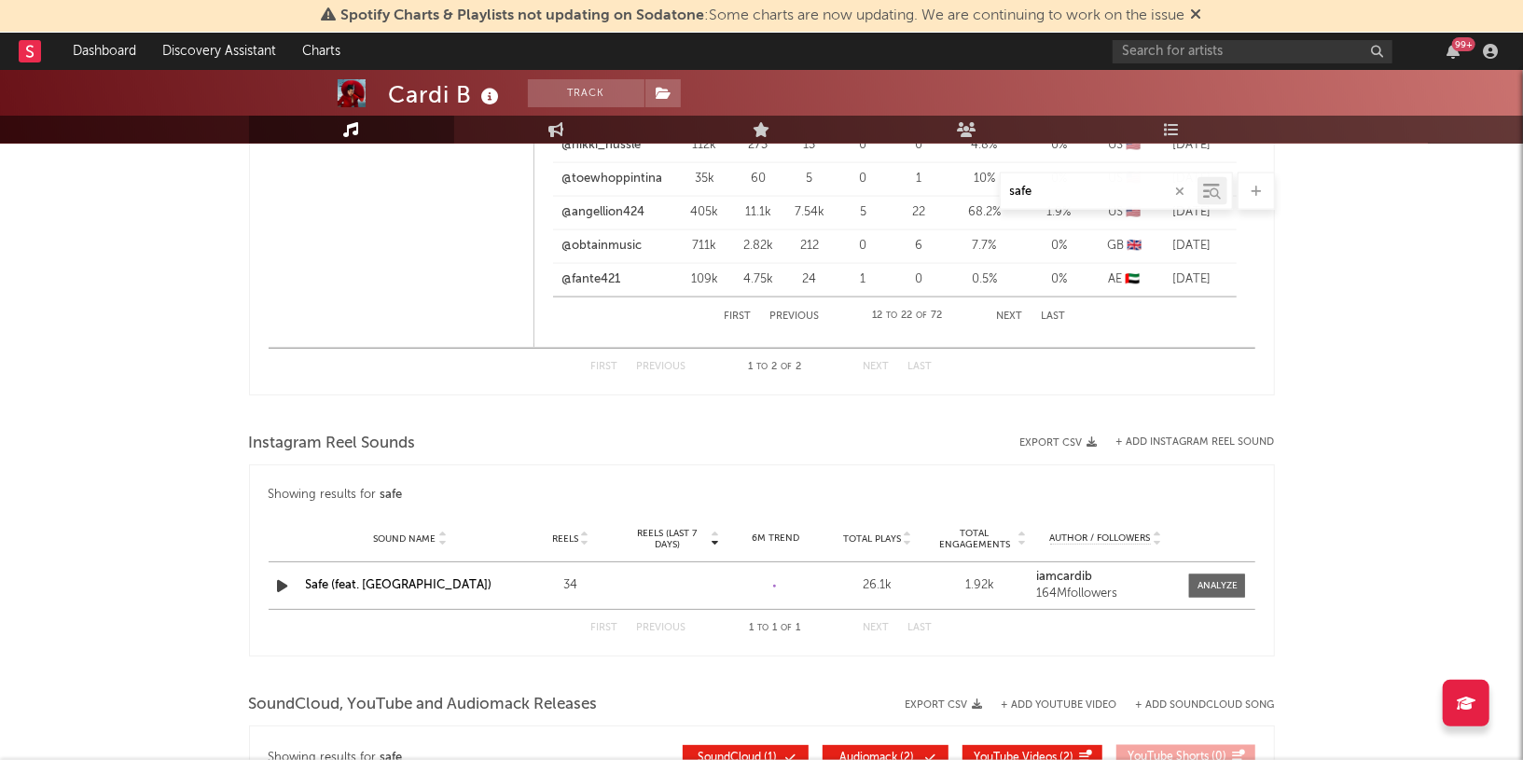
scroll to position [1703, 0]
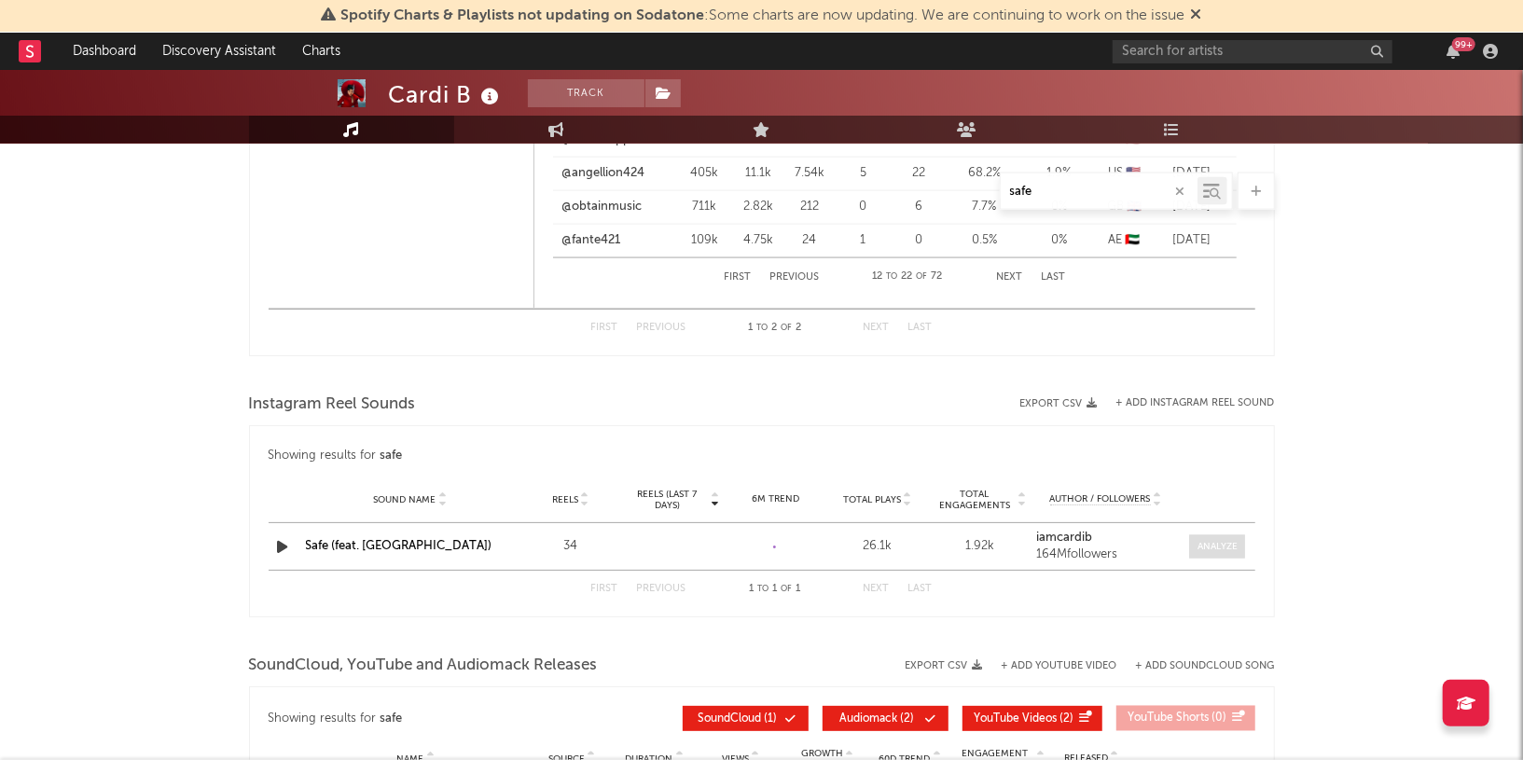
click at [1218, 549] on span at bounding box center [1217, 546] width 56 height 23
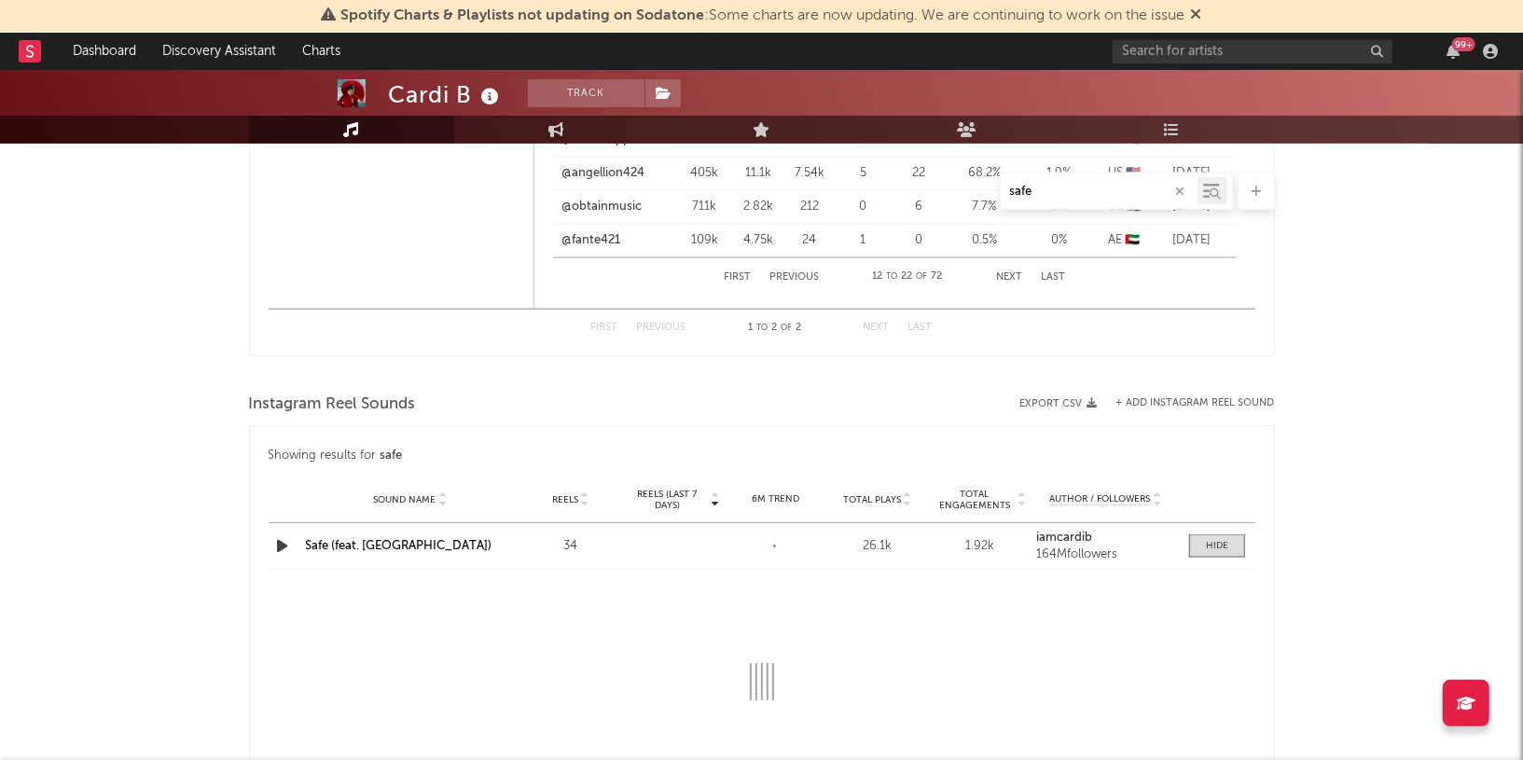
select select "1w"
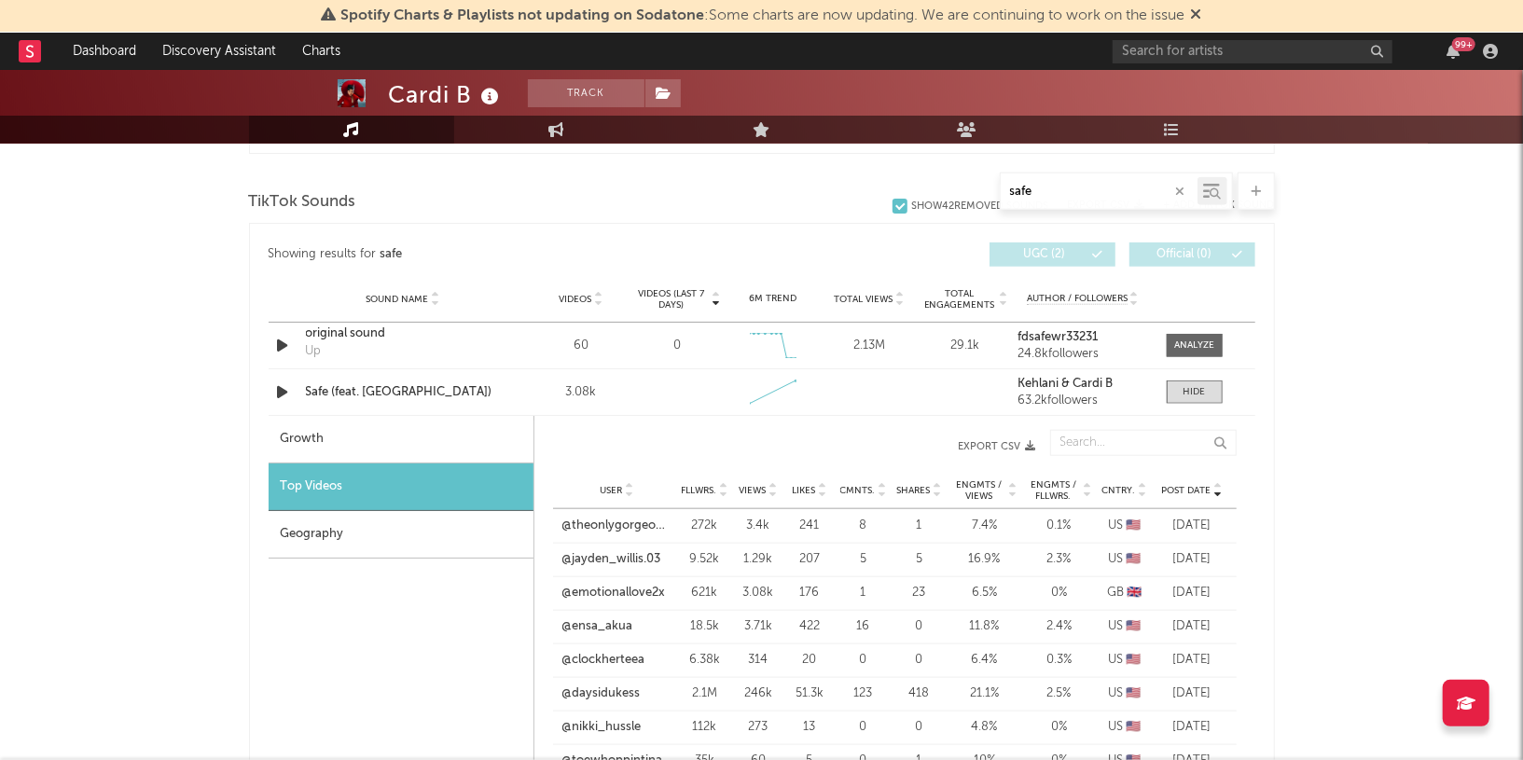
scroll to position [1049, 0]
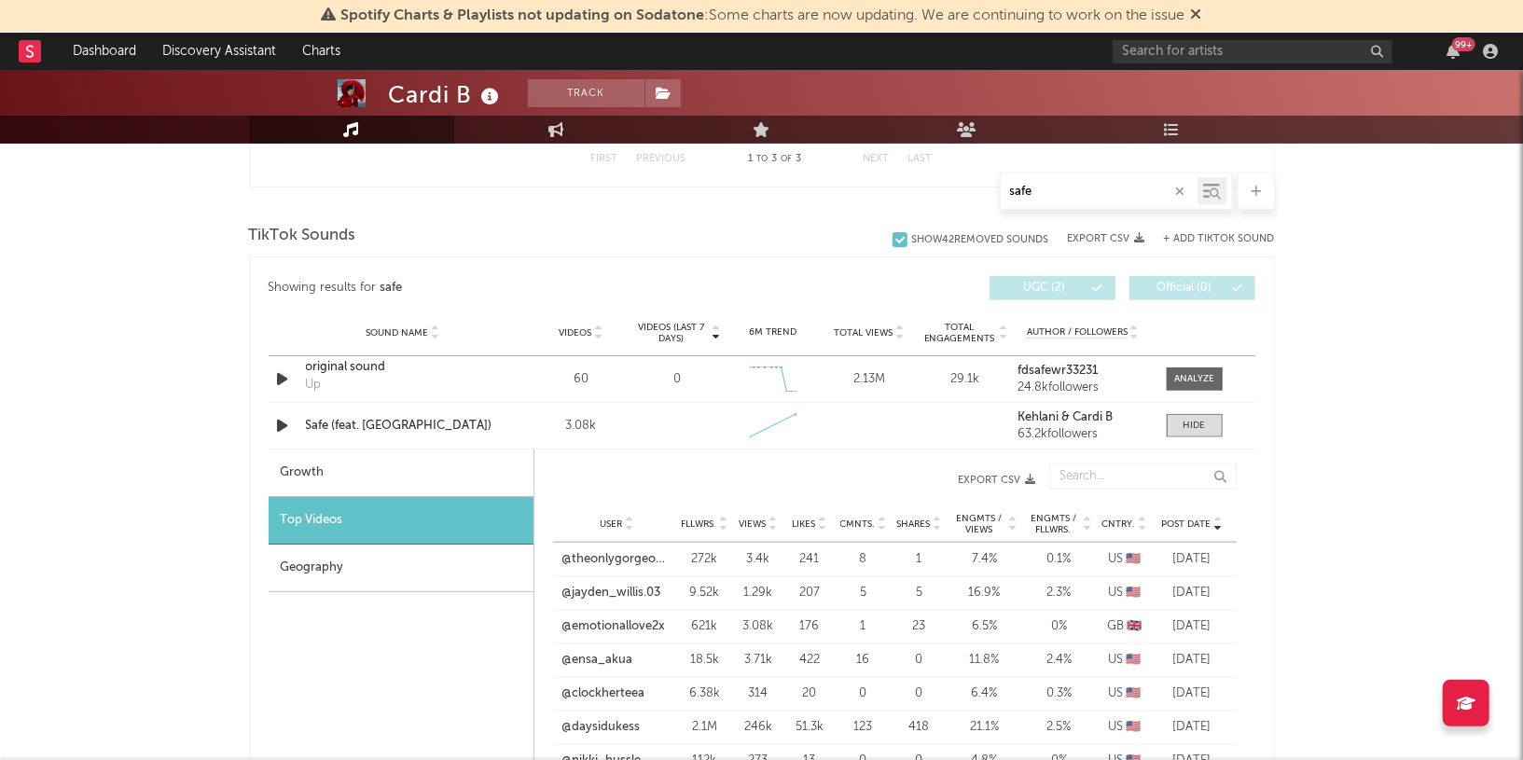
click at [439, 466] on div "Growth" at bounding box center [401, 474] width 265 height 48
select select "1w"
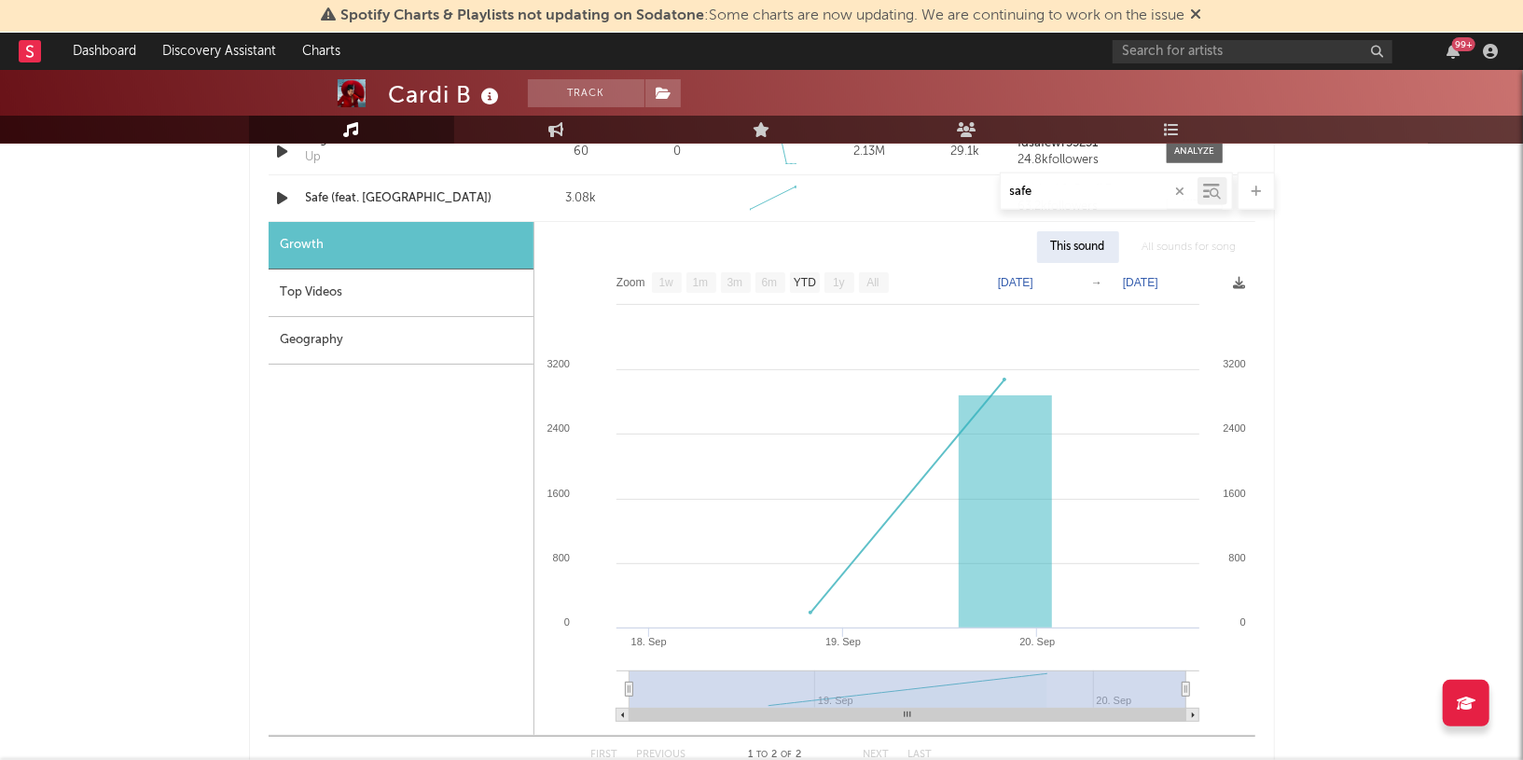
scroll to position [1278, 0]
drag, startPoint x: 1082, startPoint y: 190, endPoint x: 887, endPoint y: 190, distance: 195.0
click at [887, 190] on div "safe" at bounding box center [762, 191] width 1026 height 37
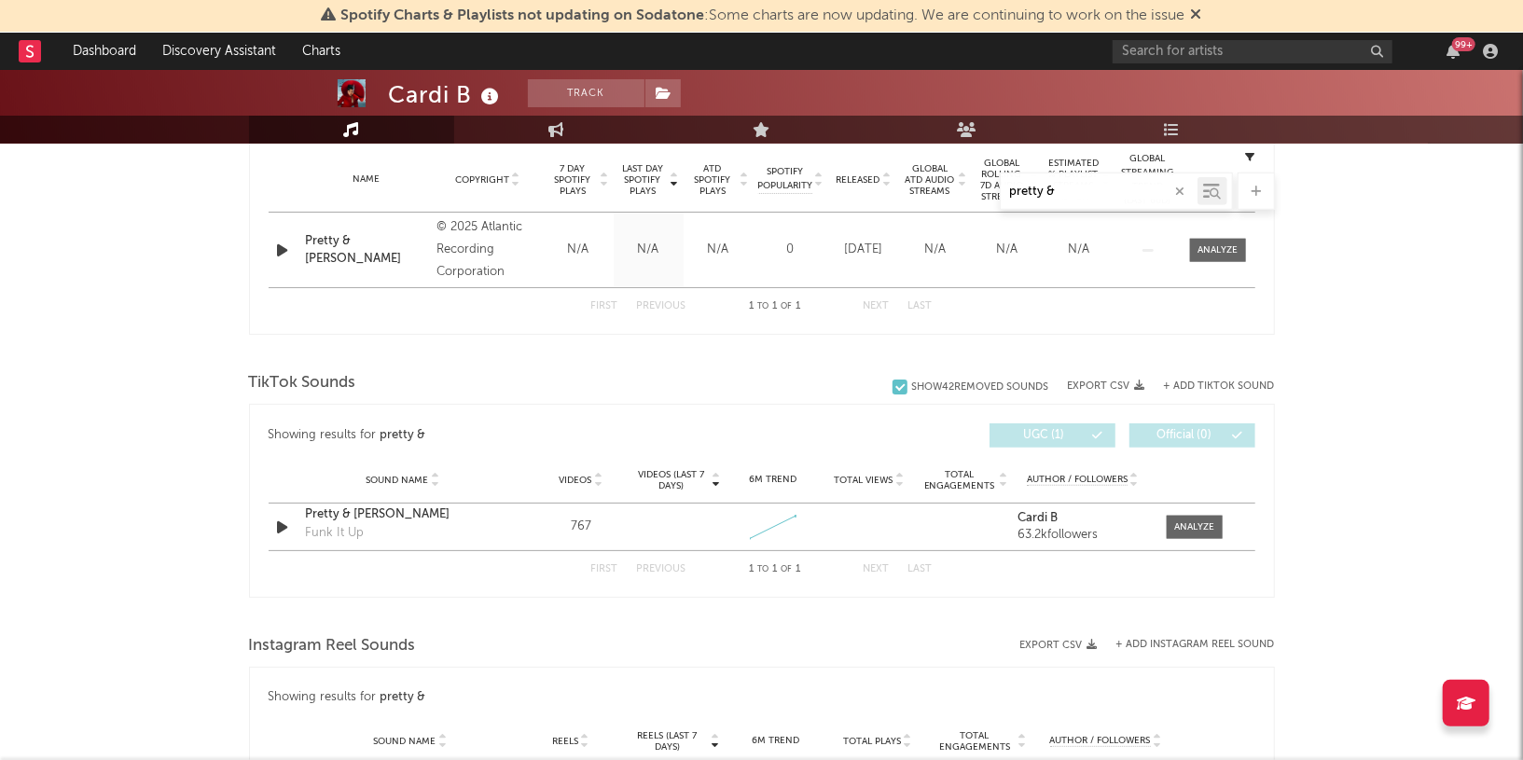
scroll to position [754, 0]
type input "pretty &"
click at [1181, 527] on div at bounding box center [1195, 526] width 40 height 14
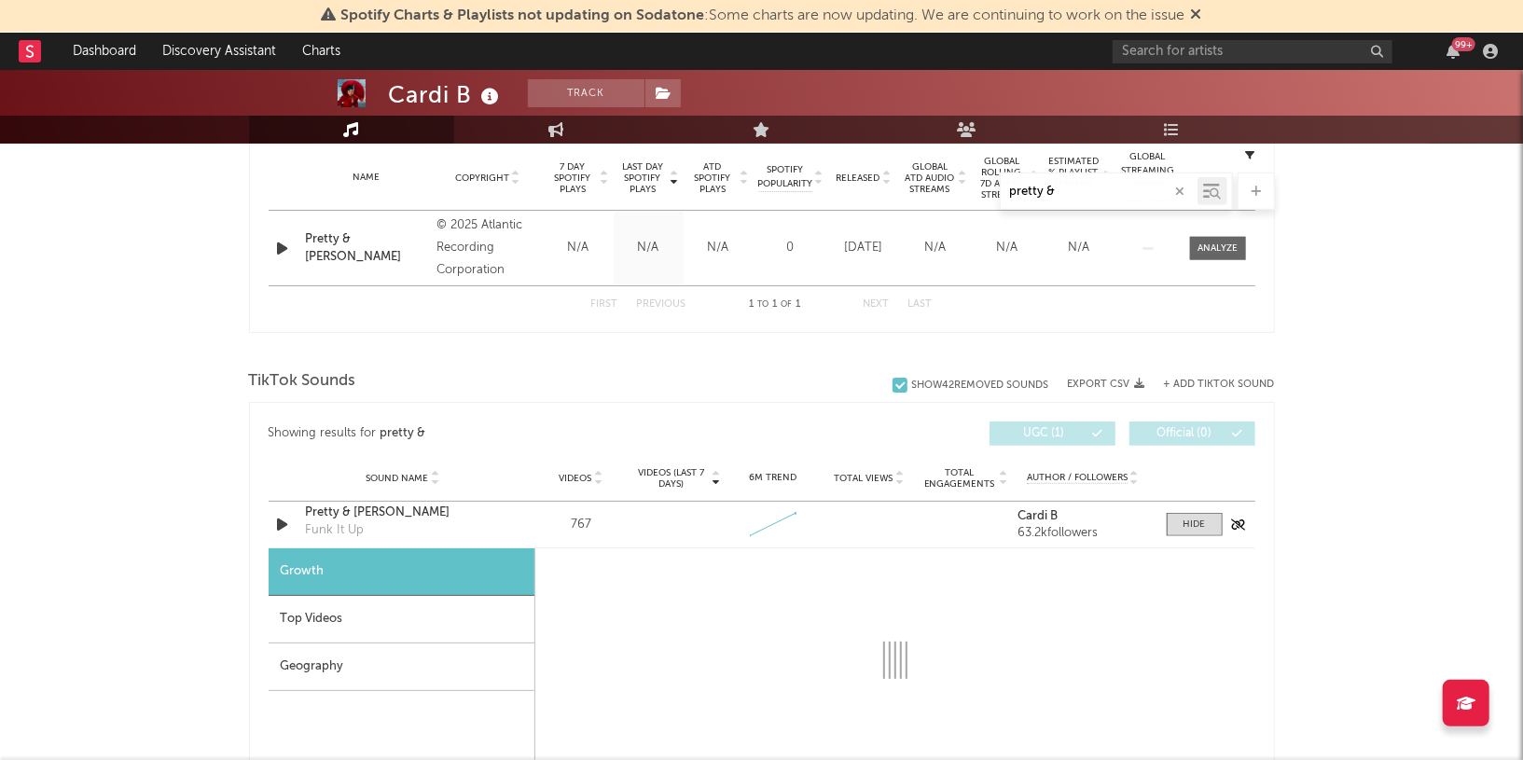
select select "1w"
click at [407, 602] on div "Top Videos" at bounding box center [401, 620] width 265 height 48
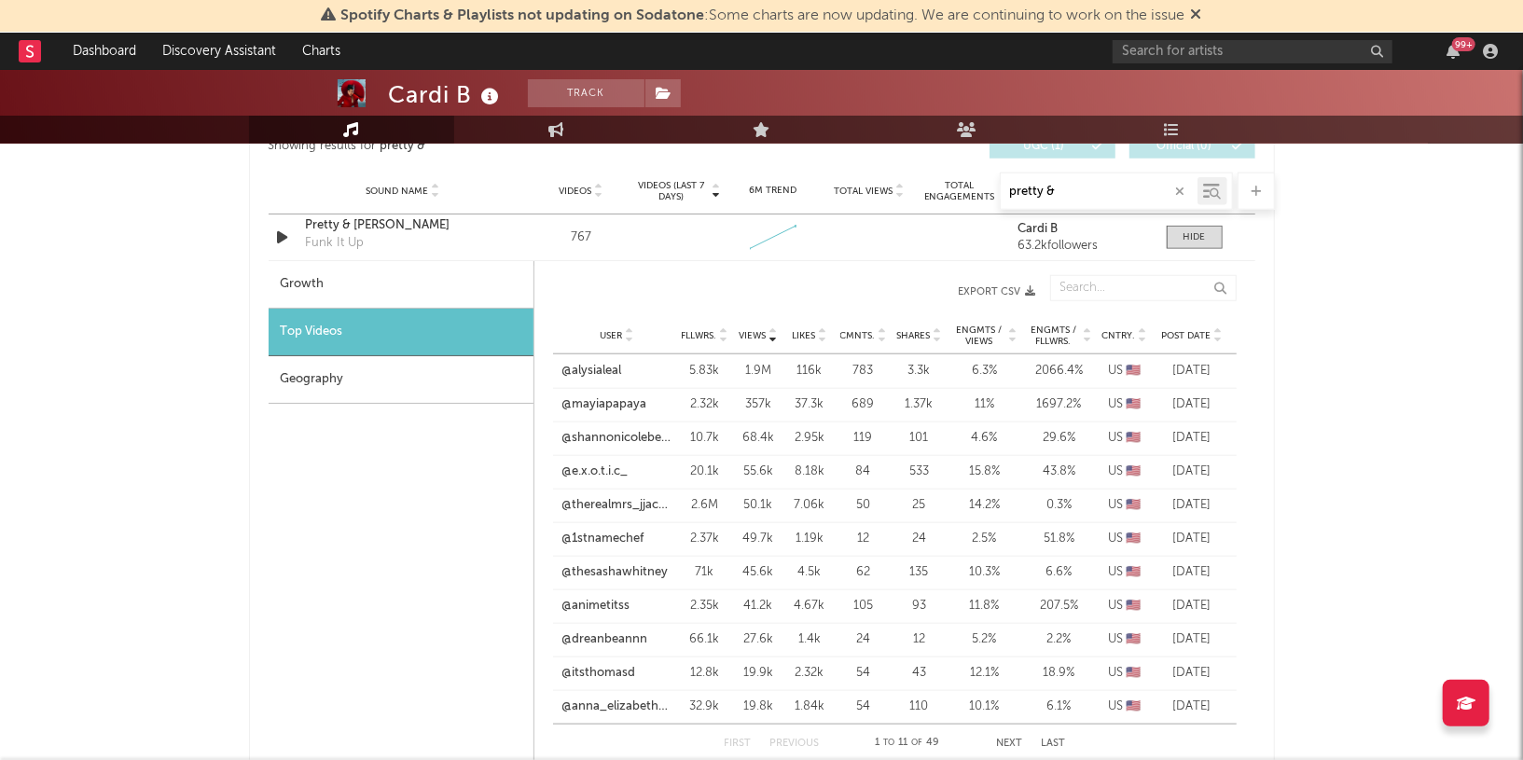
scroll to position [1043, 0]
click at [606, 369] on link "@alysialeal" at bounding box center [593, 369] width 60 height 19
click at [600, 400] on link "@mayiapapaya" at bounding box center [605, 403] width 85 height 19
click at [639, 434] on link "@shannonicolebeauty" at bounding box center [618, 436] width 110 height 19
click at [603, 470] on link "@e.x.o.t.i.c_" at bounding box center [596, 470] width 66 height 19
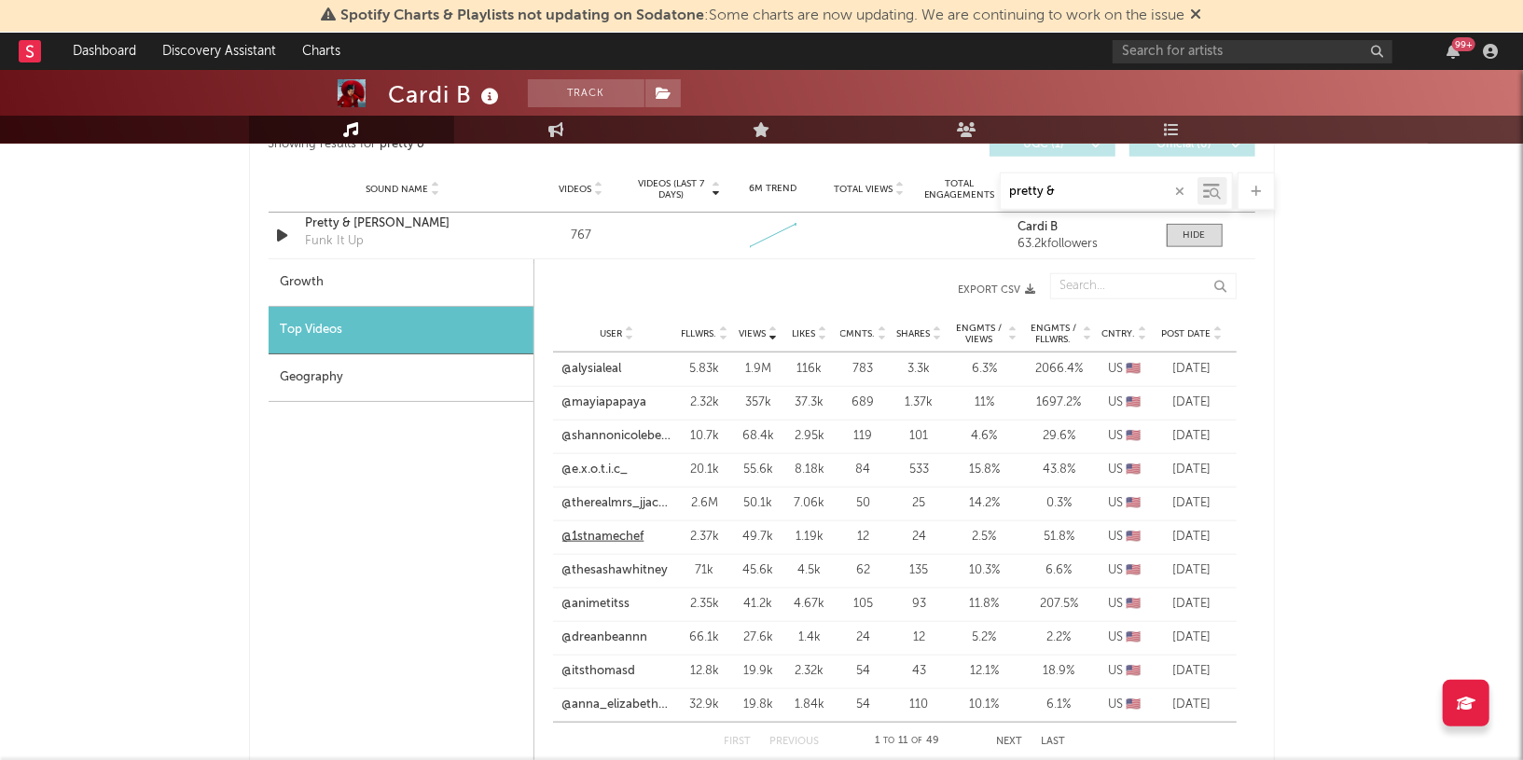
click at [619, 531] on link "@1stnamechef" at bounding box center [604, 537] width 82 height 19
click at [629, 563] on link "@thesashawhitney" at bounding box center [616, 571] width 106 height 19
click at [611, 607] on link "@animetitss" at bounding box center [597, 604] width 68 height 19
click at [629, 629] on link "@dreanbeannn" at bounding box center [606, 638] width 86 height 19
click at [611, 666] on link "@itsthomasd" at bounding box center [600, 671] width 74 height 19
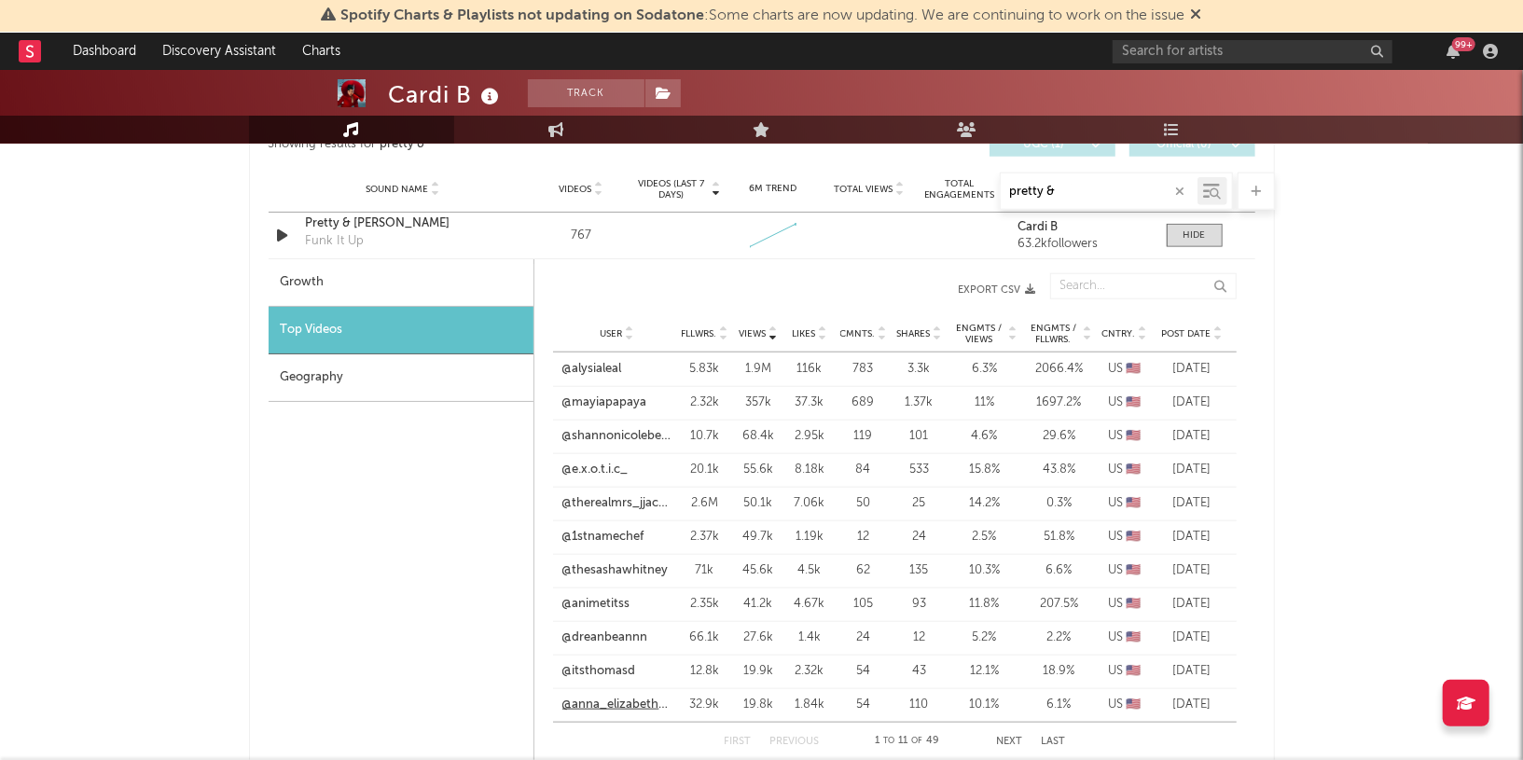
click at [631, 702] on link "@anna_elizabethhh" at bounding box center [618, 705] width 110 height 19
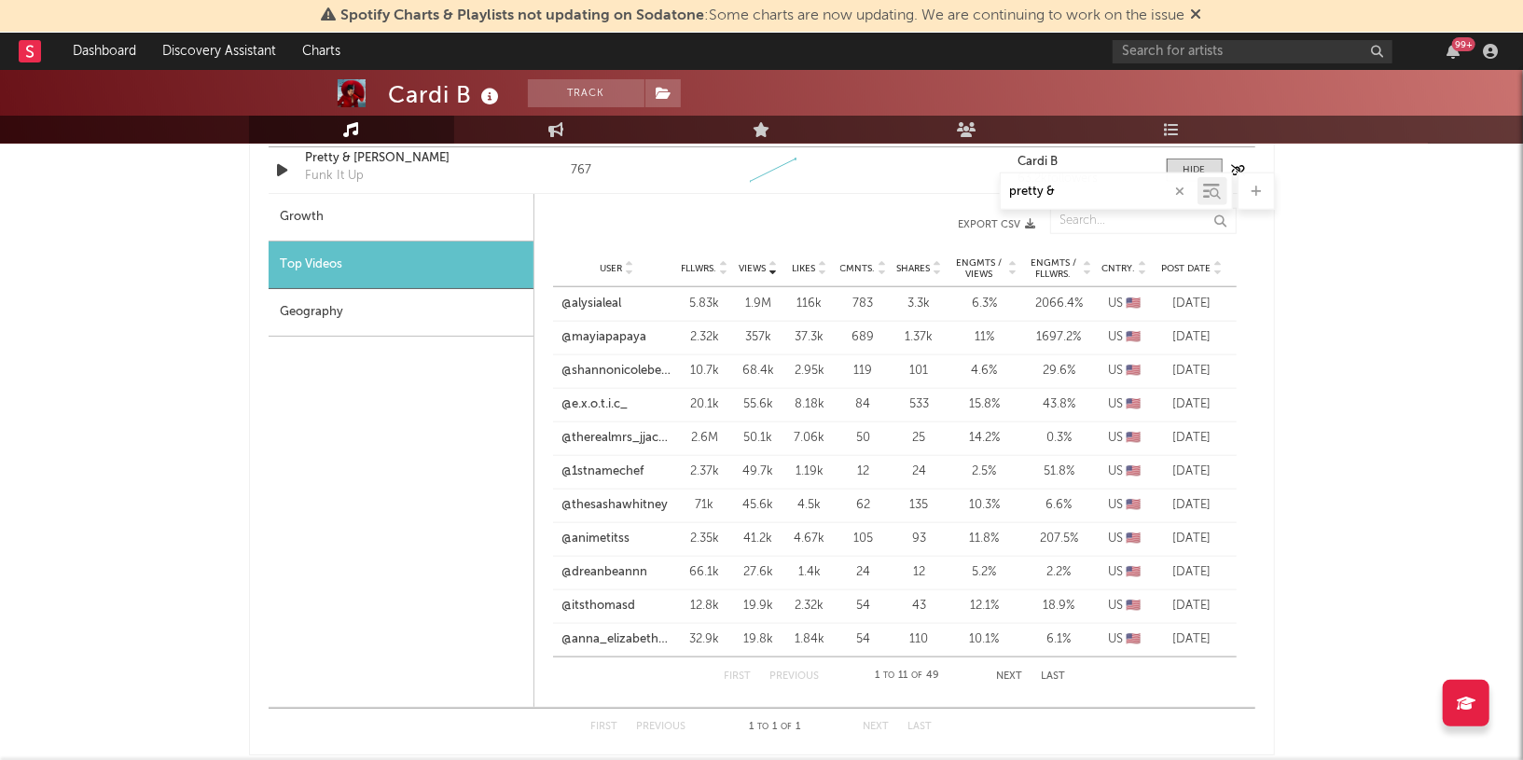
scroll to position [1110, 0]
click at [1168, 265] on span "Post Date" at bounding box center [1186, 266] width 49 height 11
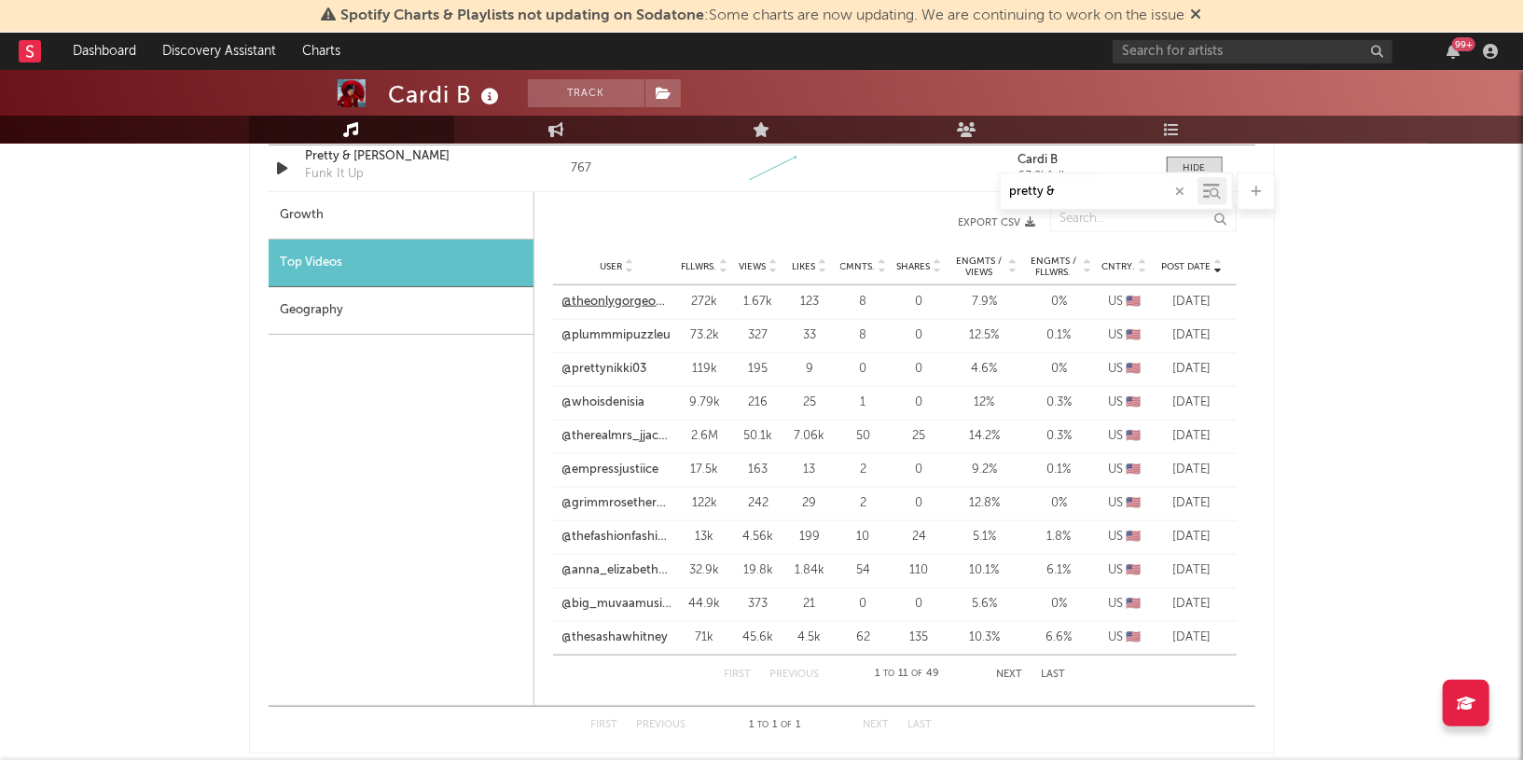
click at [621, 304] on link "@theonlygorgeousdoll" at bounding box center [618, 302] width 110 height 19
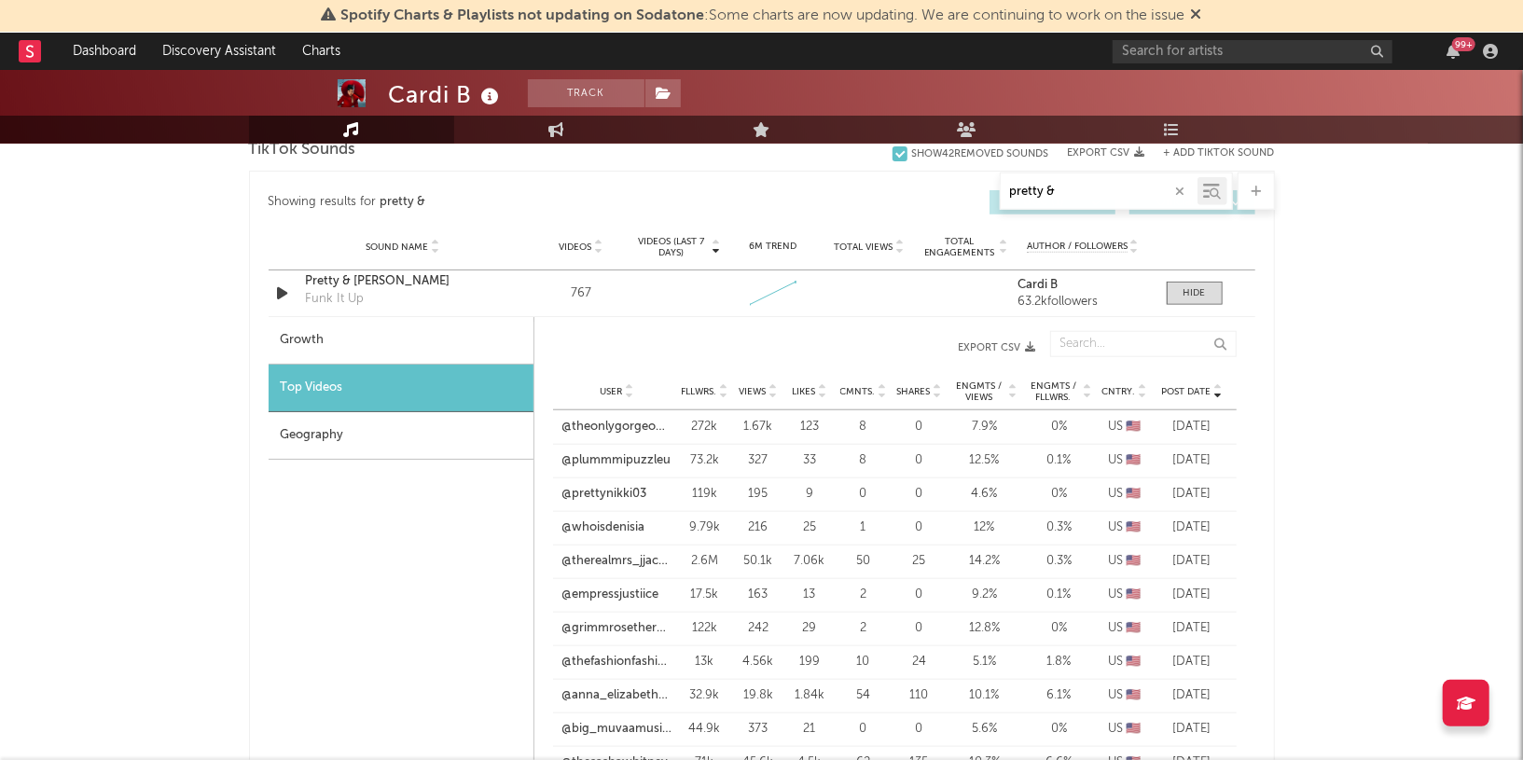
scroll to position [980, 0]
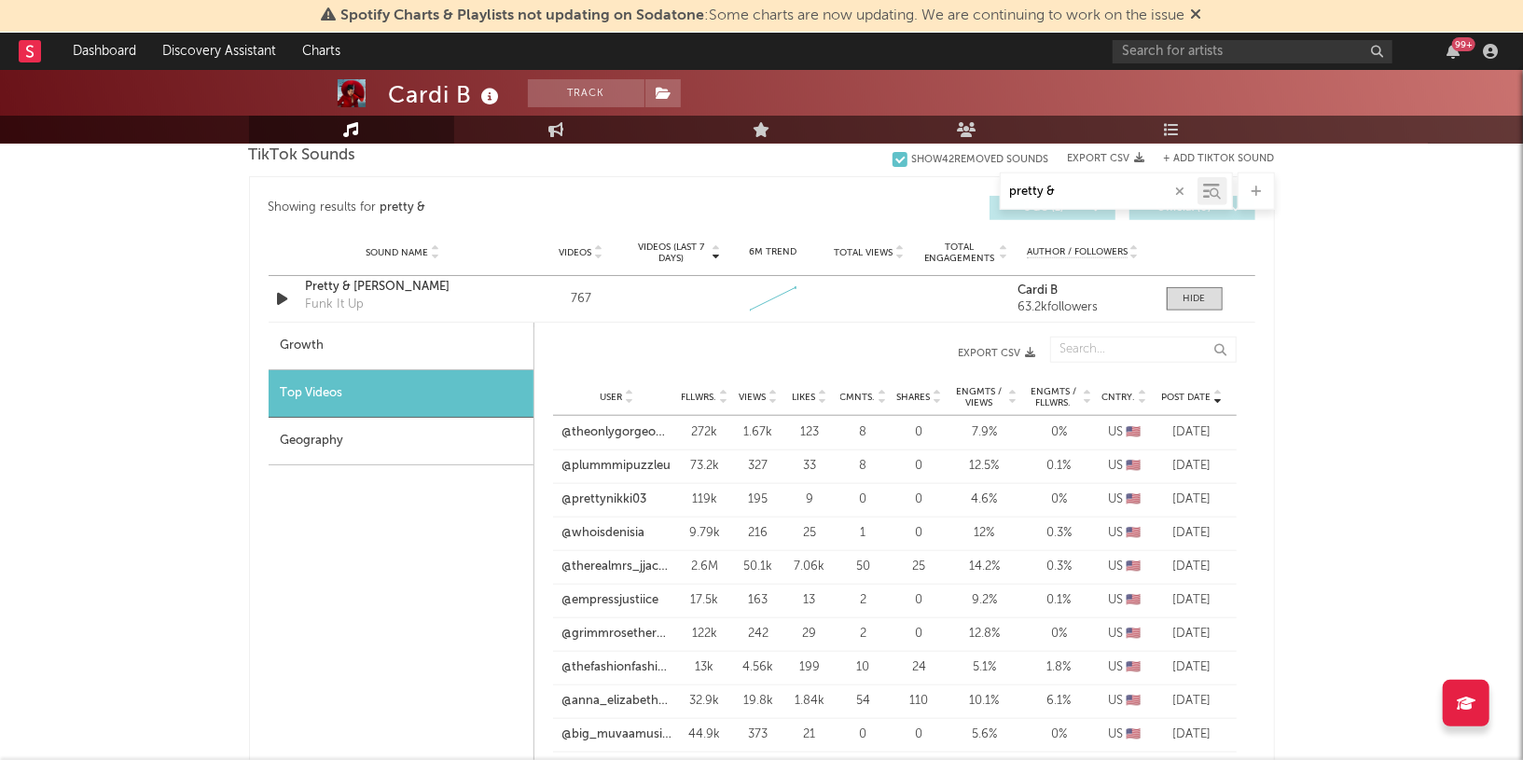
click at [461, 327] on div "Growth" at bounding box center [401, 347] width 265 height 48
select select "1w"
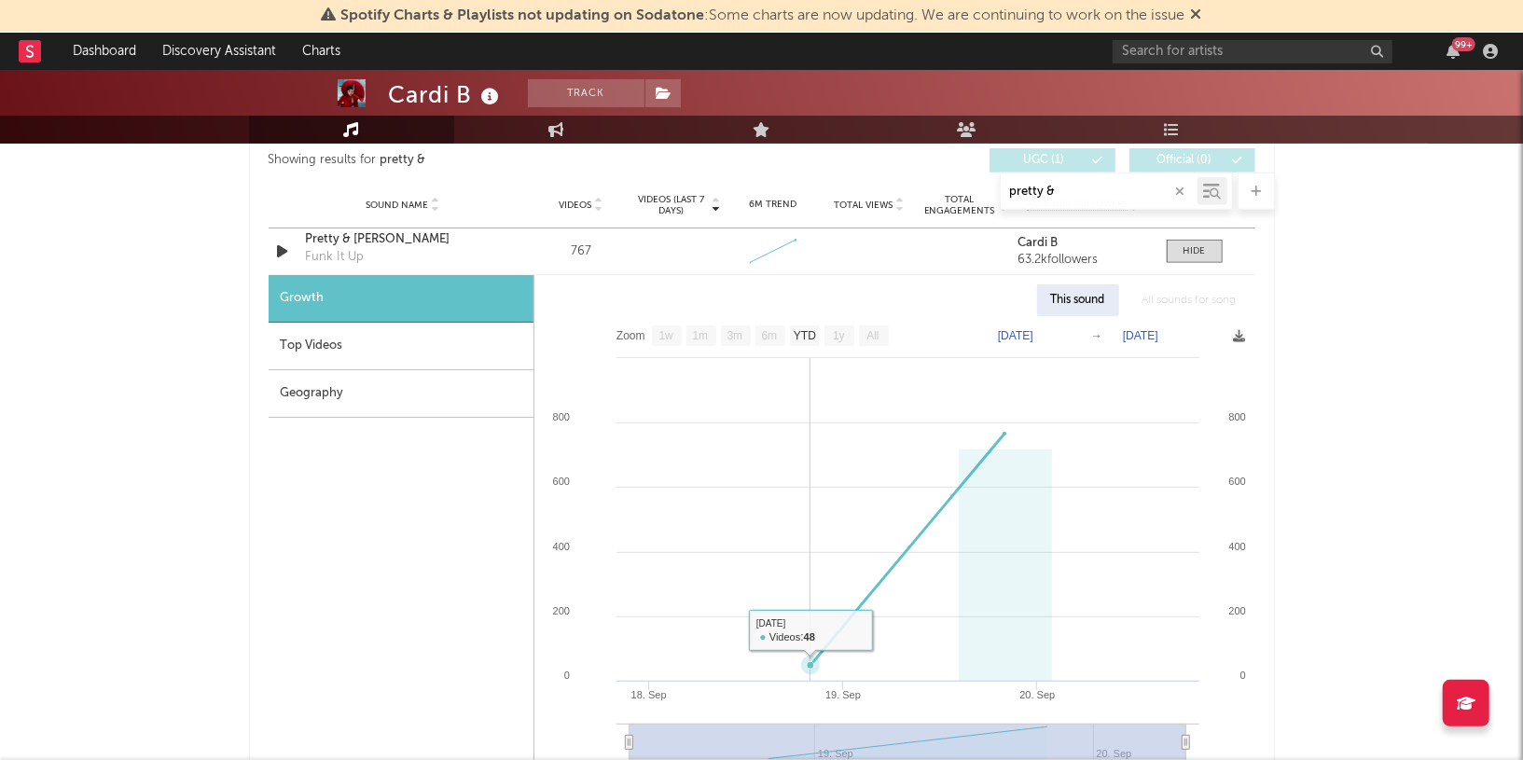
scroll to position [1028, 0]
